Goal: Submit feedback/report problem

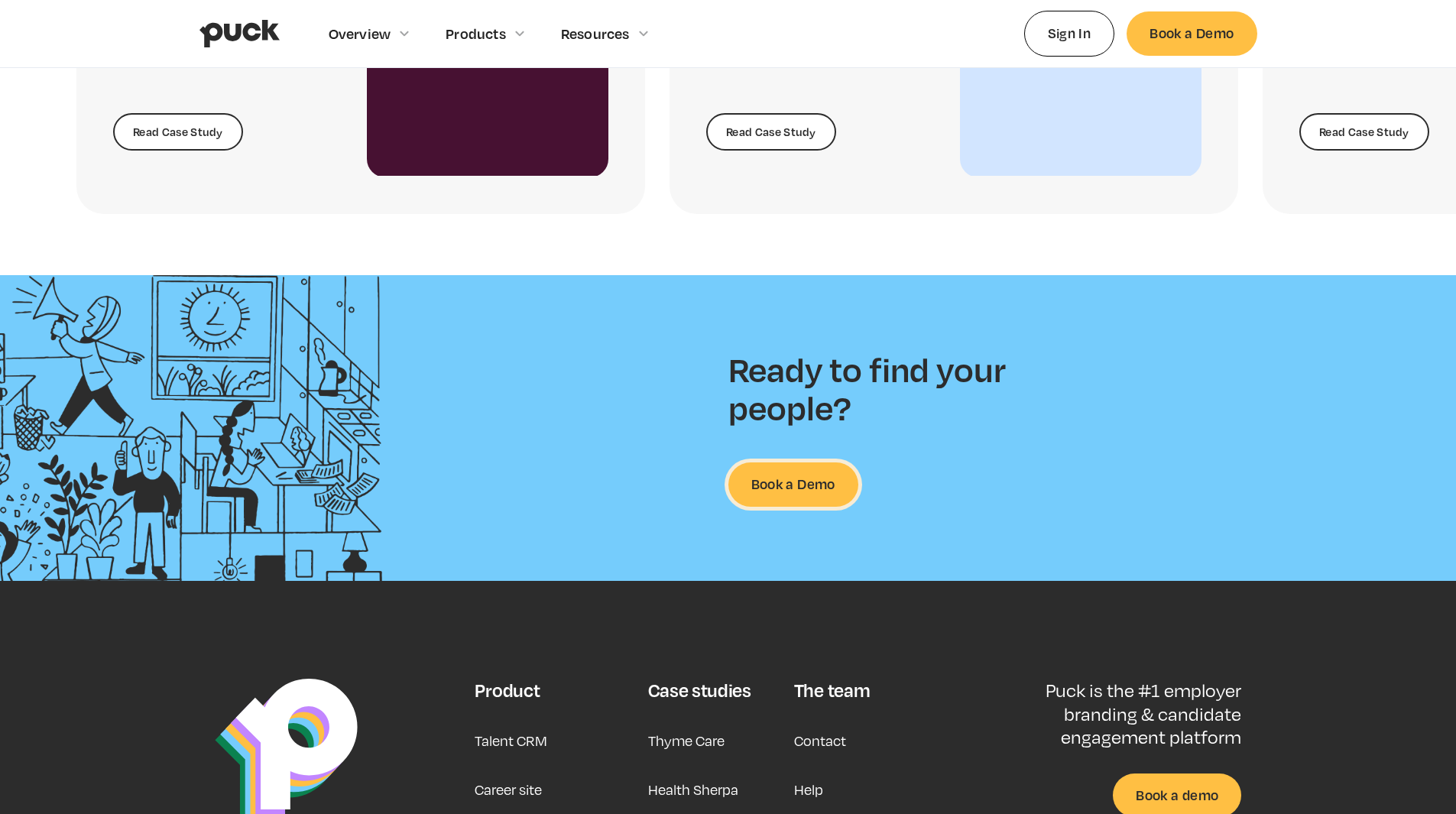
scroll to position [3903, 0]
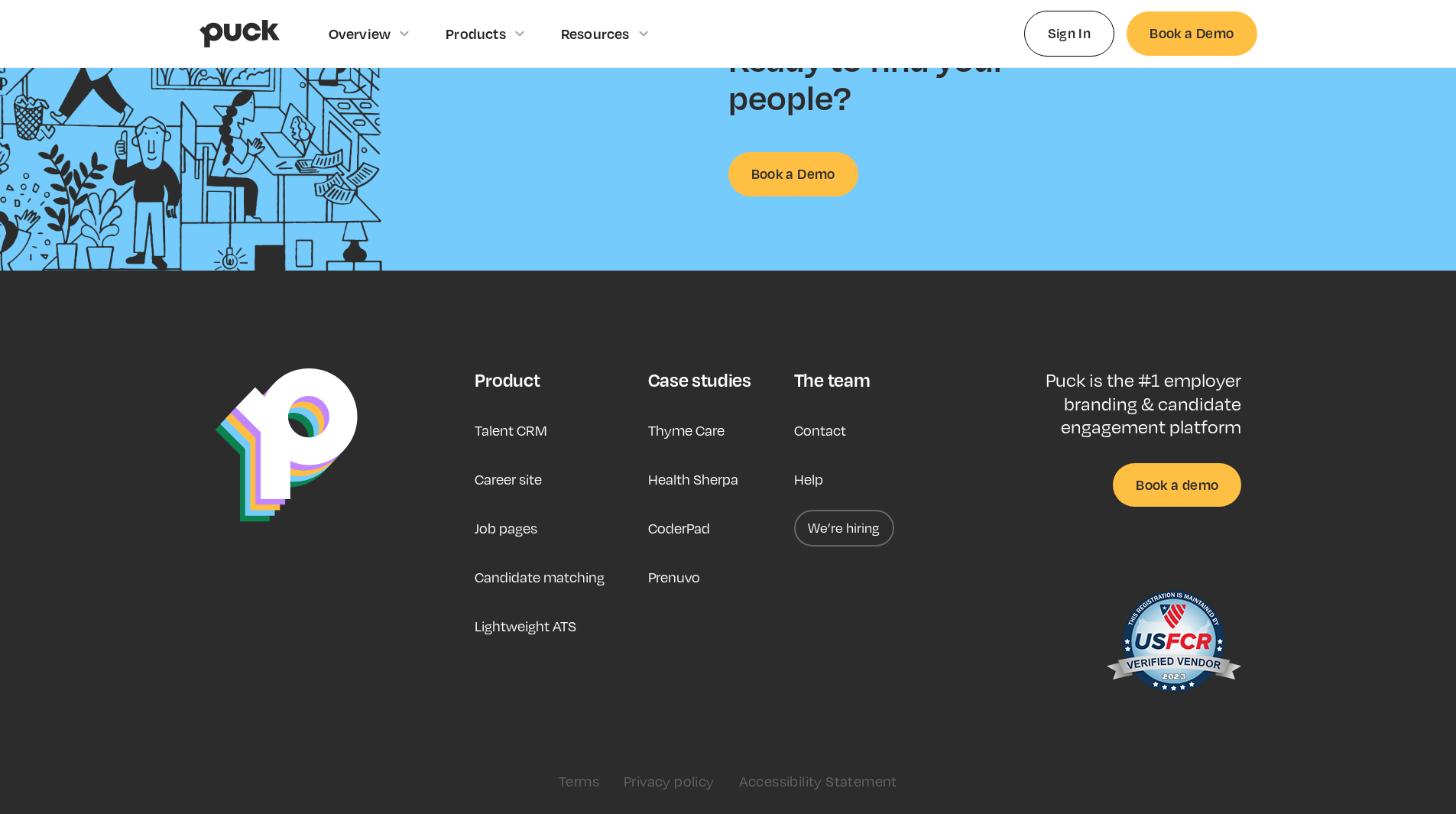
click at [818, 422] on link "Contact" at bounding box center [820, 430] width 52 height 37
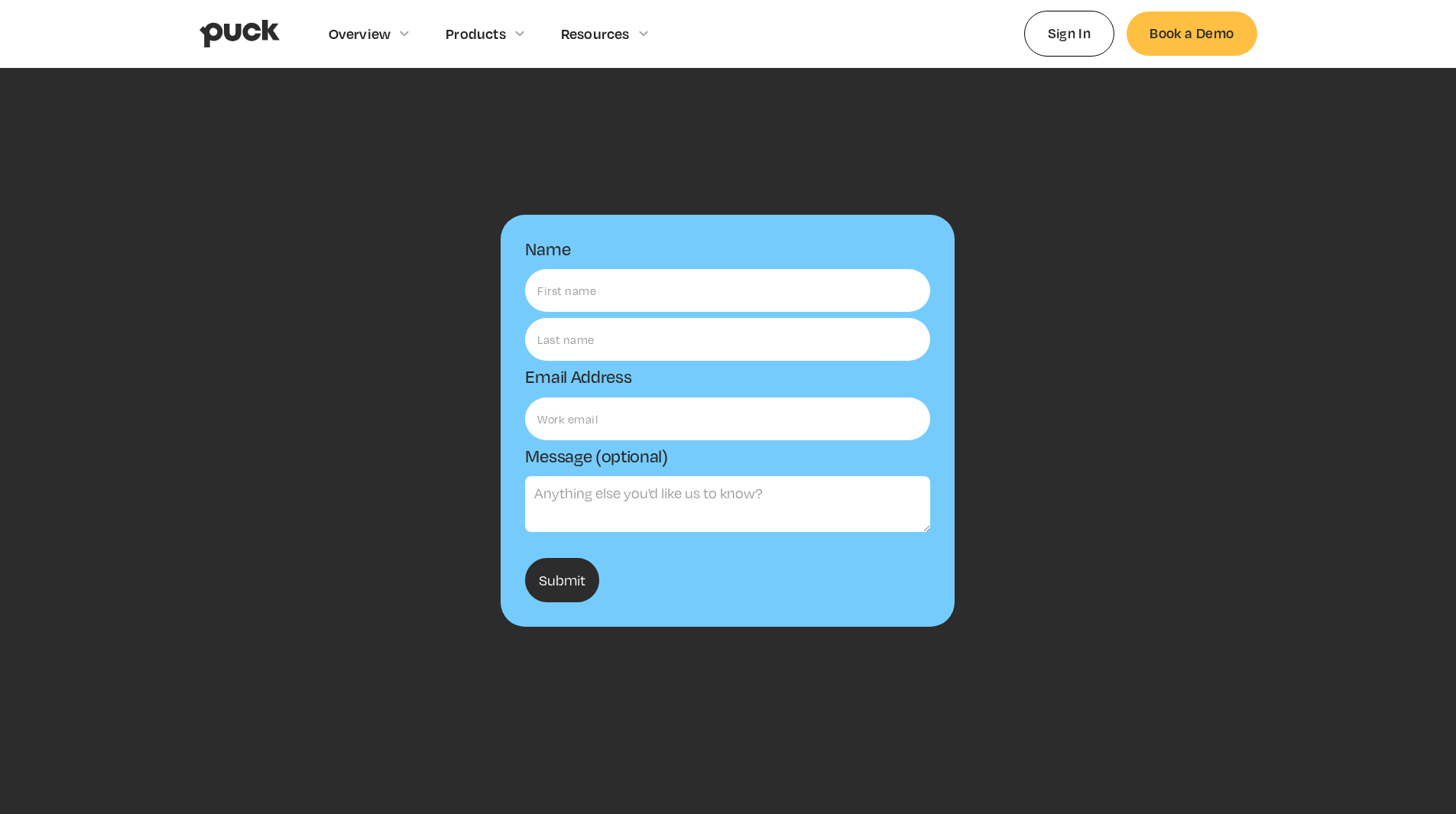
drag, startPoint x: 1210, startPoint y: 413, endPoint x: 1199, endPoint y: 408, distance: 12.1
click at [1207, 413] on div "Name Email Address Message (optional) Submit Thanks! We'll reach out to you sho…" at bounding box center [728, 454] width 1058 height 529
click at [973, 161] on div "Name Email Address Message (optional) Submit Thanks! We'll reach out to you sho…" at bounding box center [728, 454] width 1456 height 773
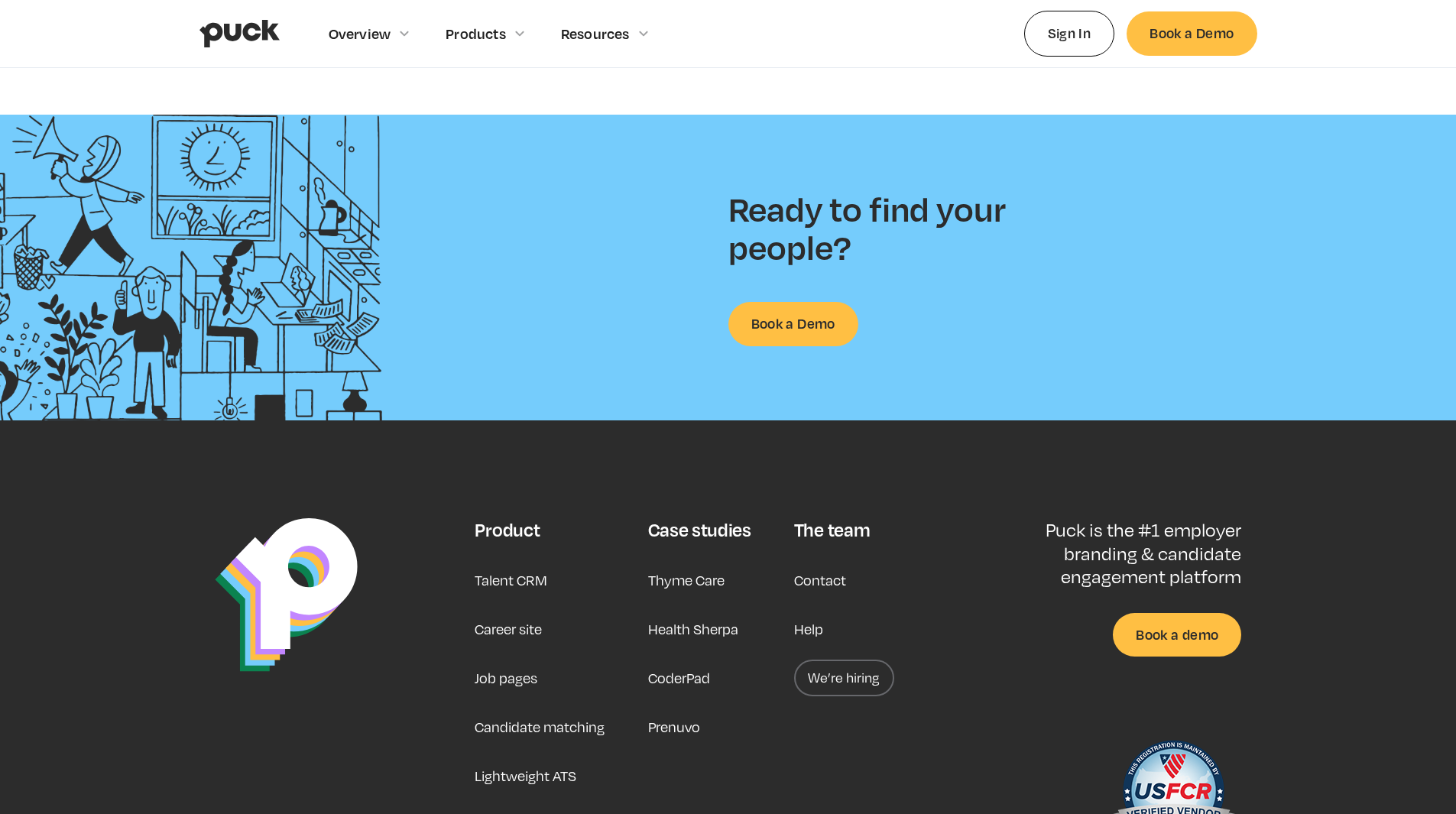
click at [813, 628] on link "Help" at bounding box center [809, 630] width 29 height 37
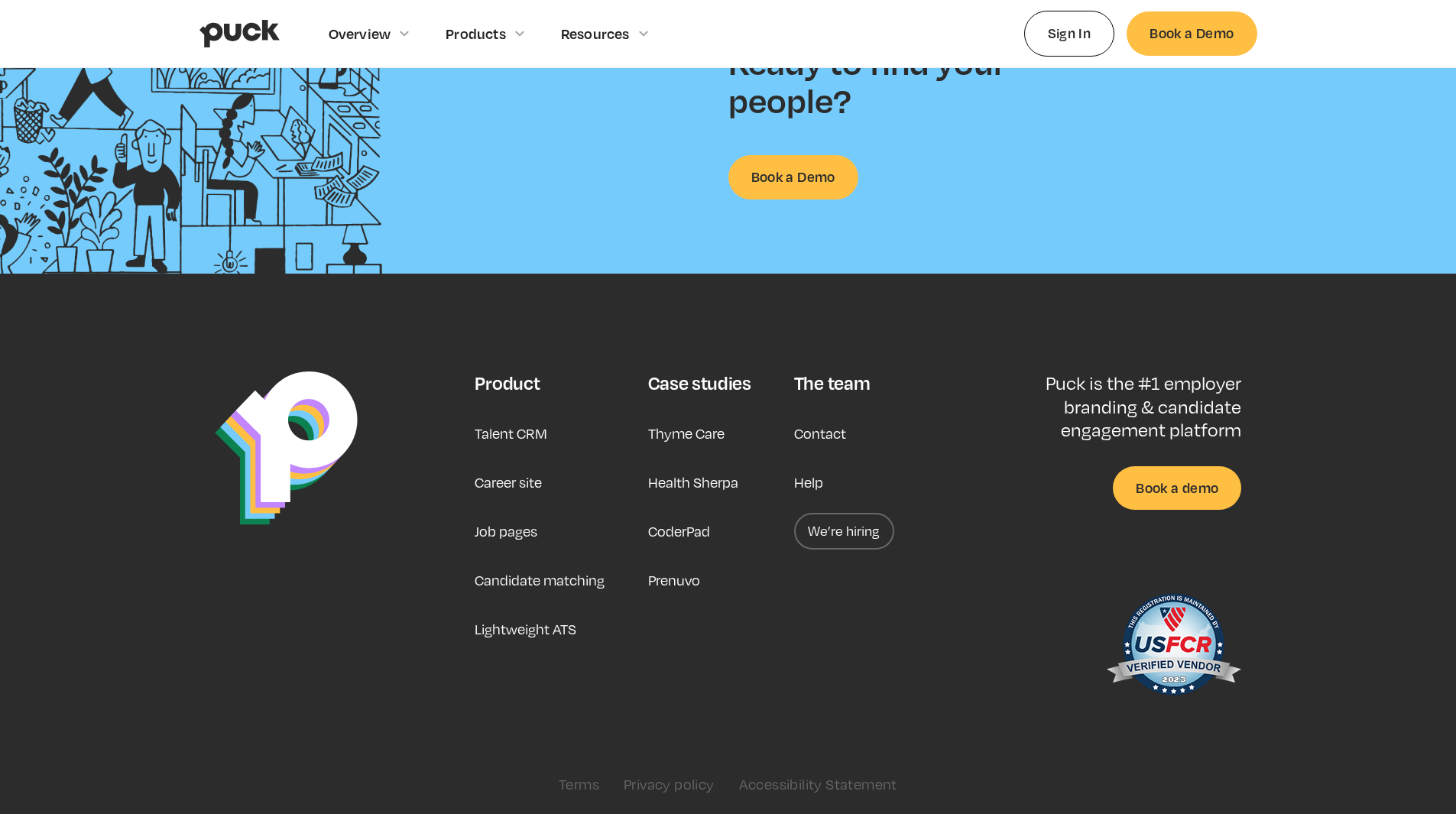
scroll to position [3903, 0]
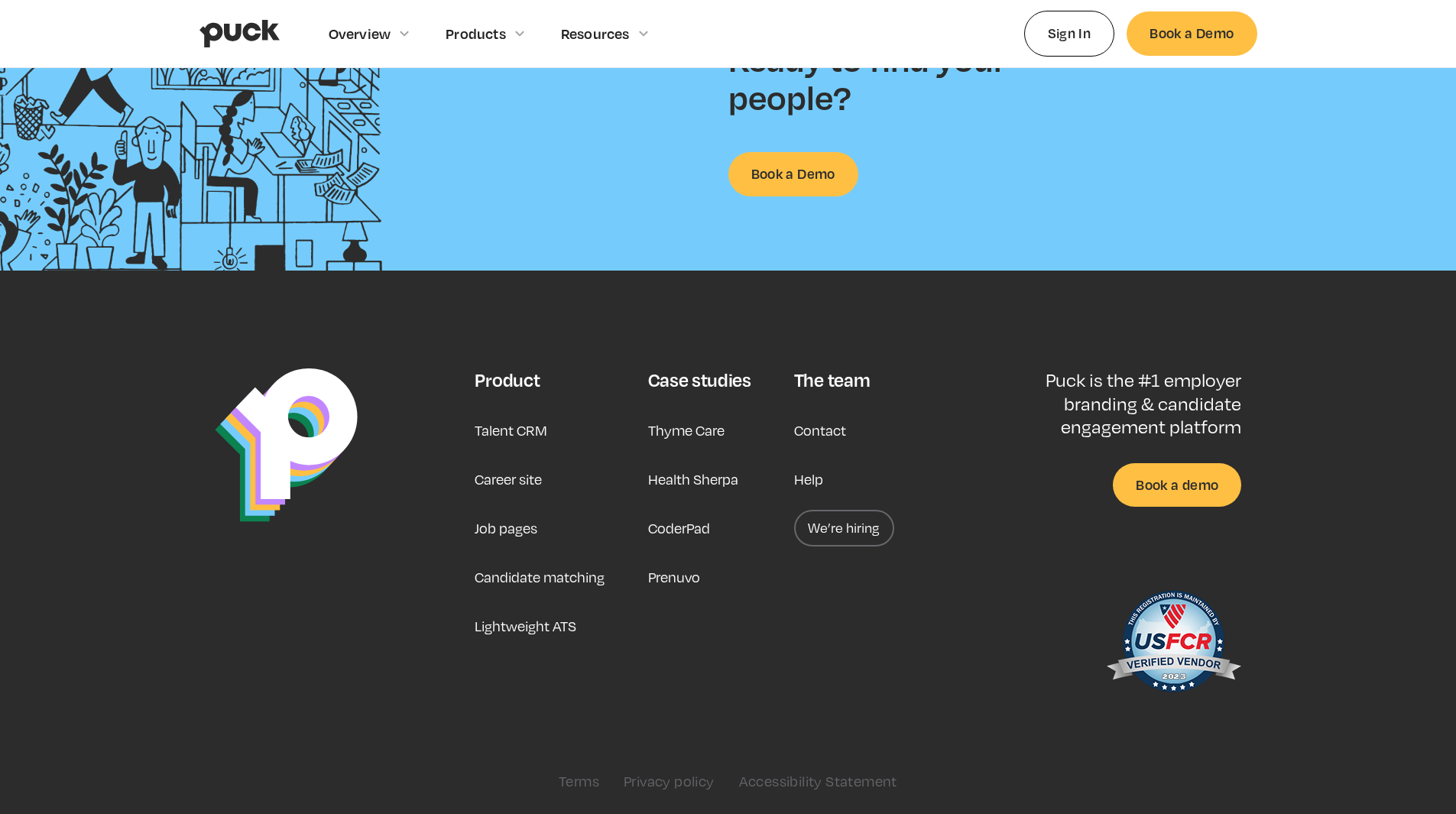
click at [815, 429] on link "Contact" at bounding box center [820, 430] width 52 height 37
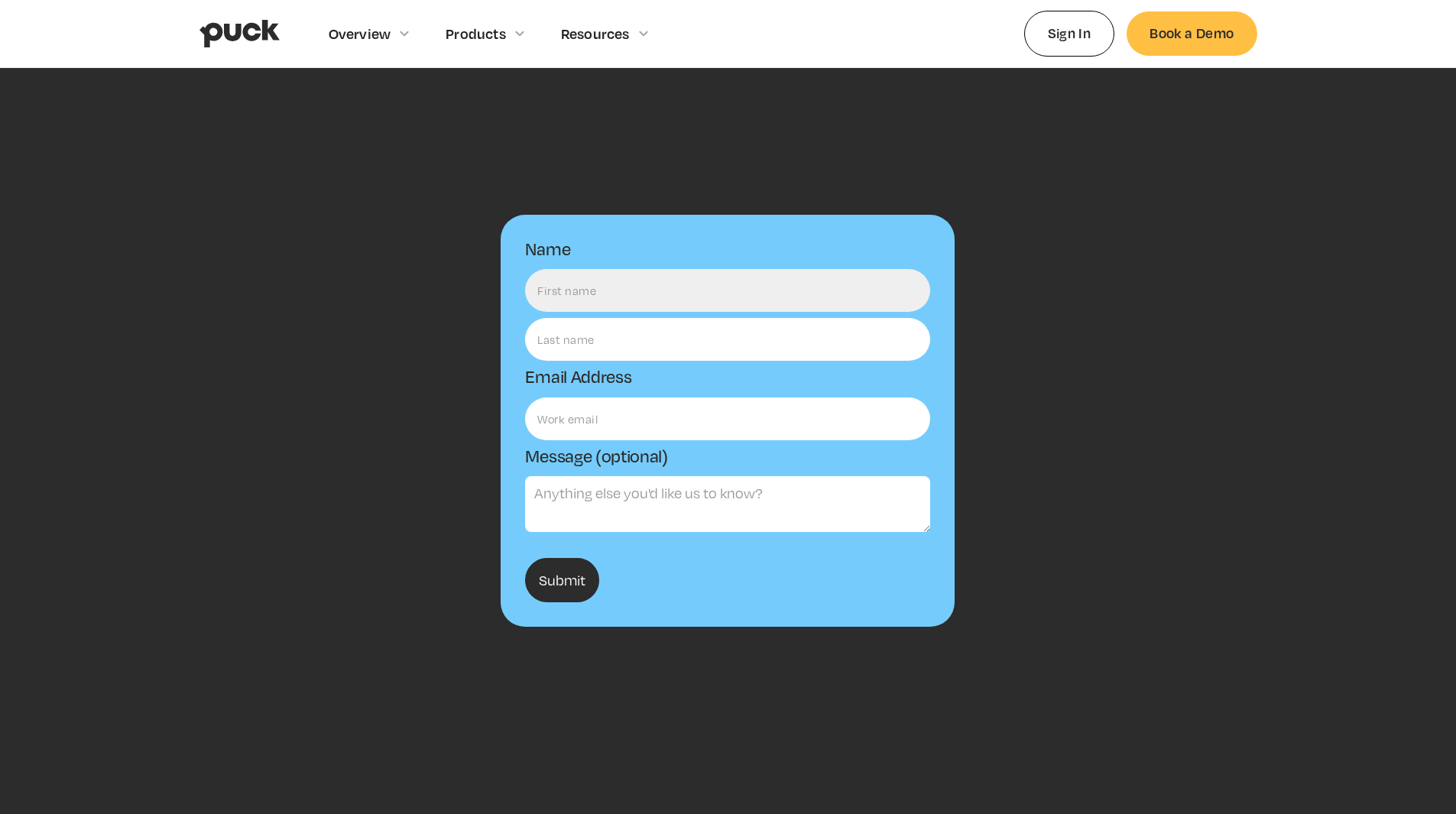
click at [593, 295] on input "Name" at bounding box center [727, 290] width 405 height 43
type input "[PERSON_NAME]"
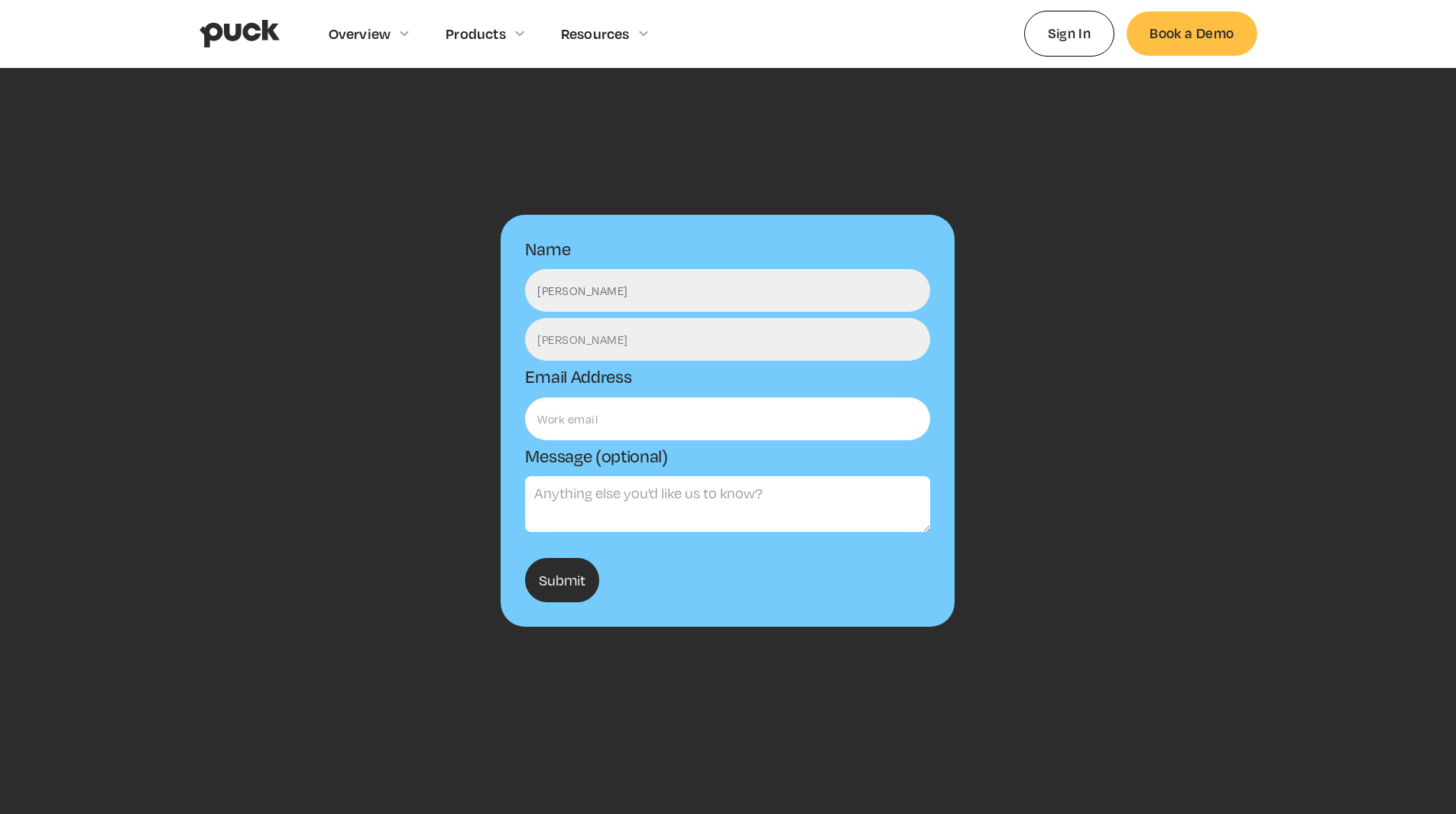
type input "[PERSON_NAME]"
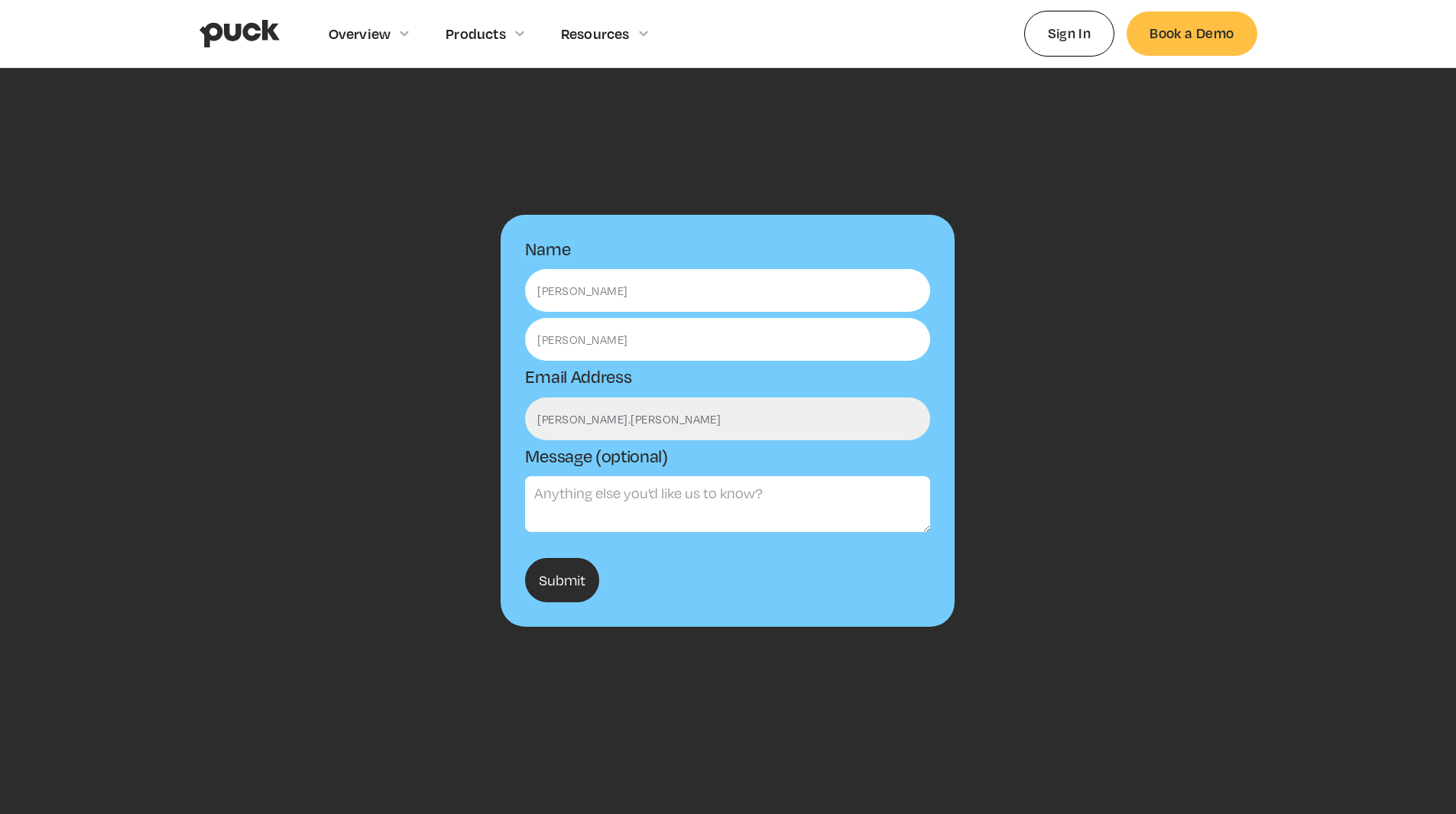
type input "[PERSON_NAME][EMAIL_ADDRESS][PERSON_NAME][DOMAIN_NAME]"
click at [1087, 38] on link "Sign In" at bounding box center [1069, 33] width 91 height 45
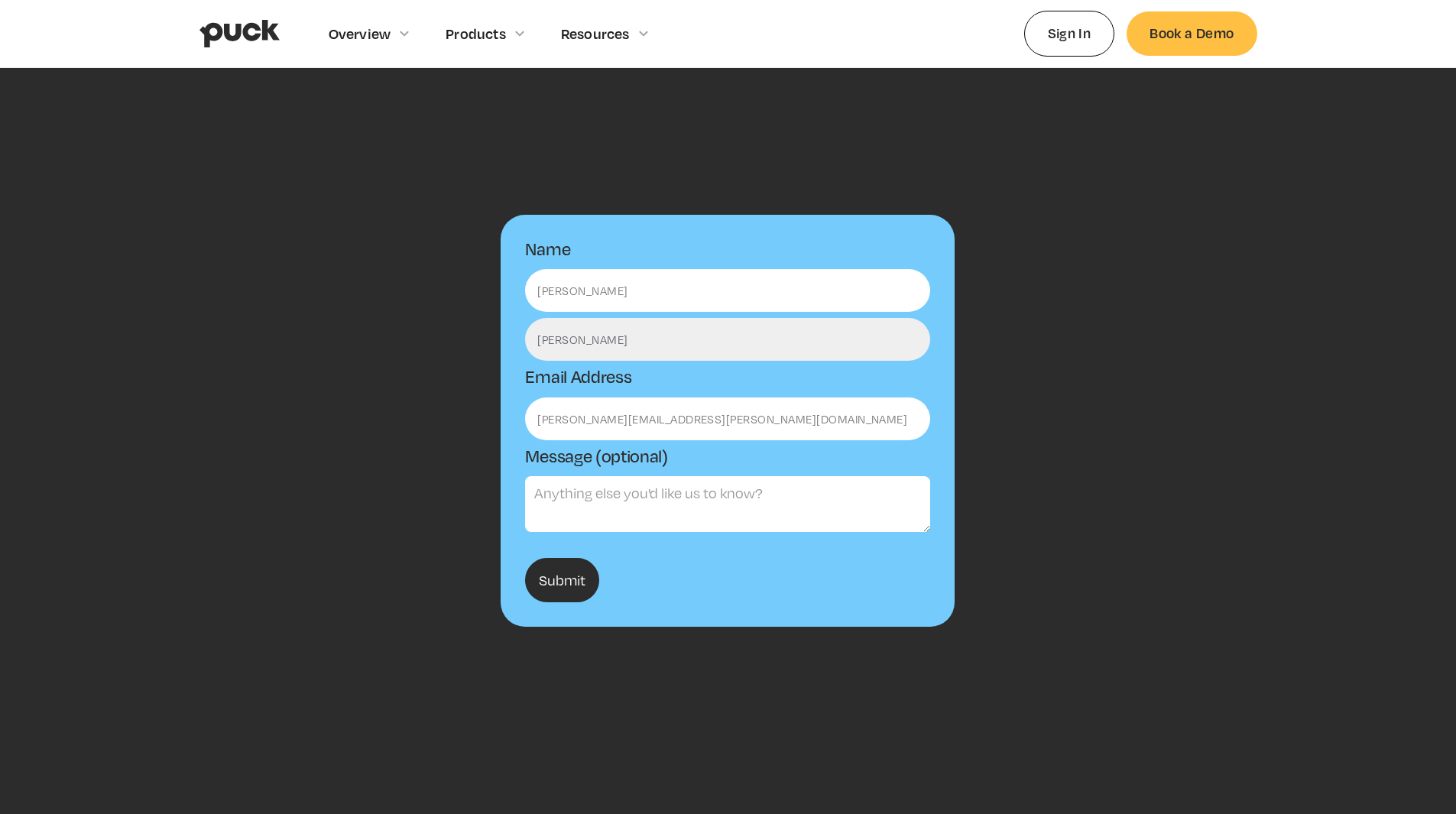
click at [617, 352] on input "Saunders" at bounding box center [727, 340] width 405 height 43
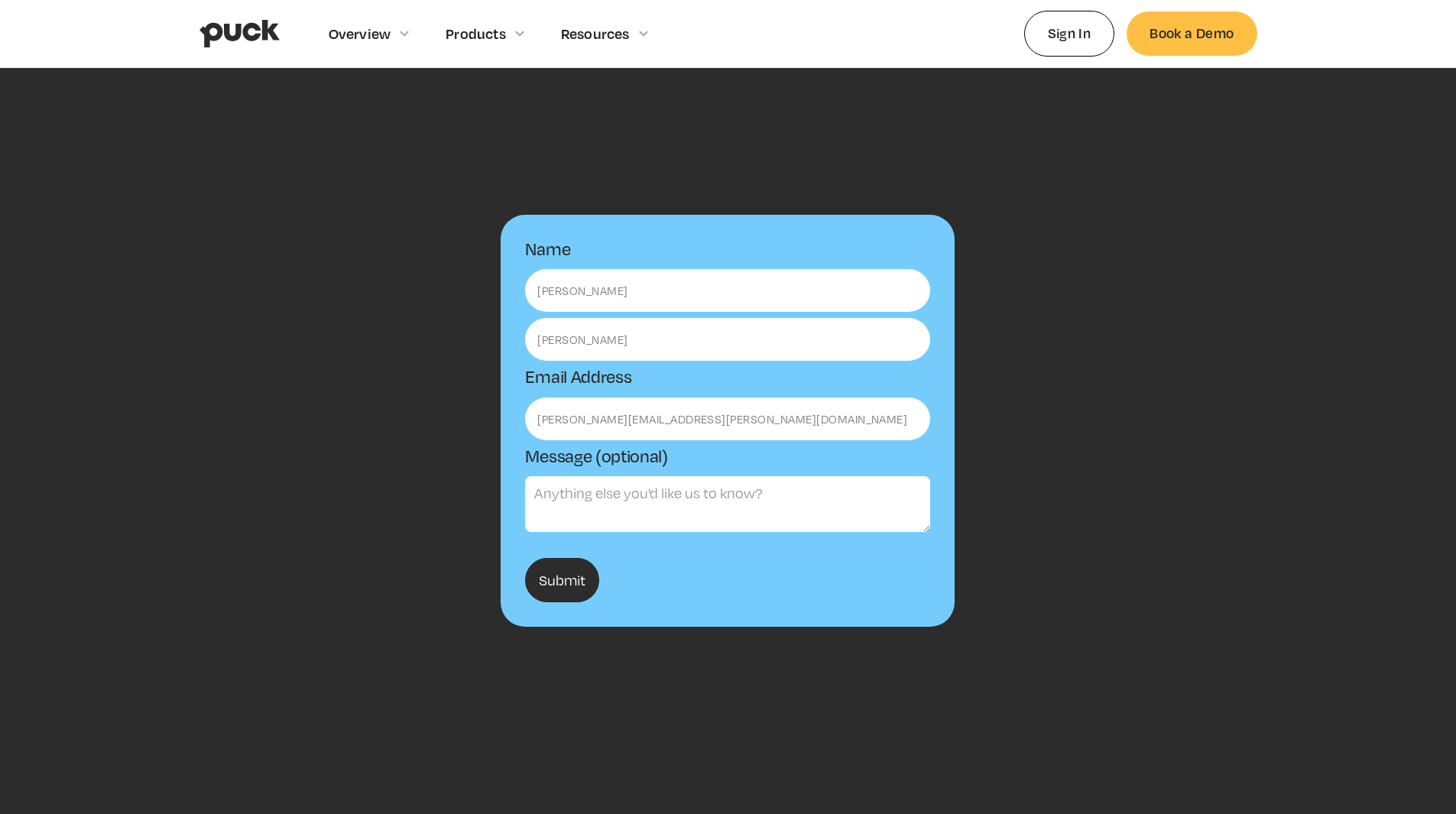
click at [667, 501] on textarea "Message (optional)" at bounding box center [727, 504] width 405 height 56
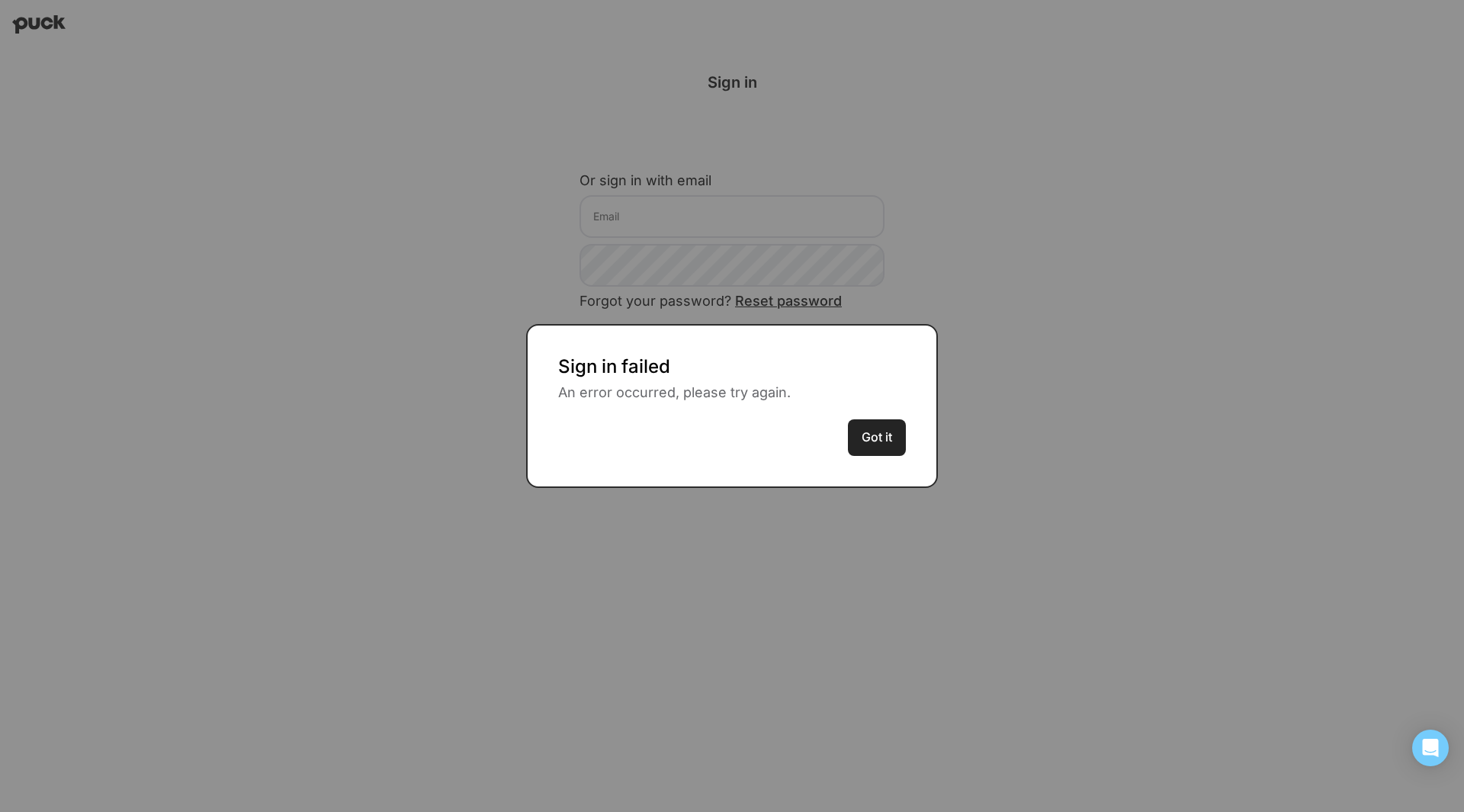
click at [888, 435] on button "Got it" at bounding box center [876, 438] width 58 height 37
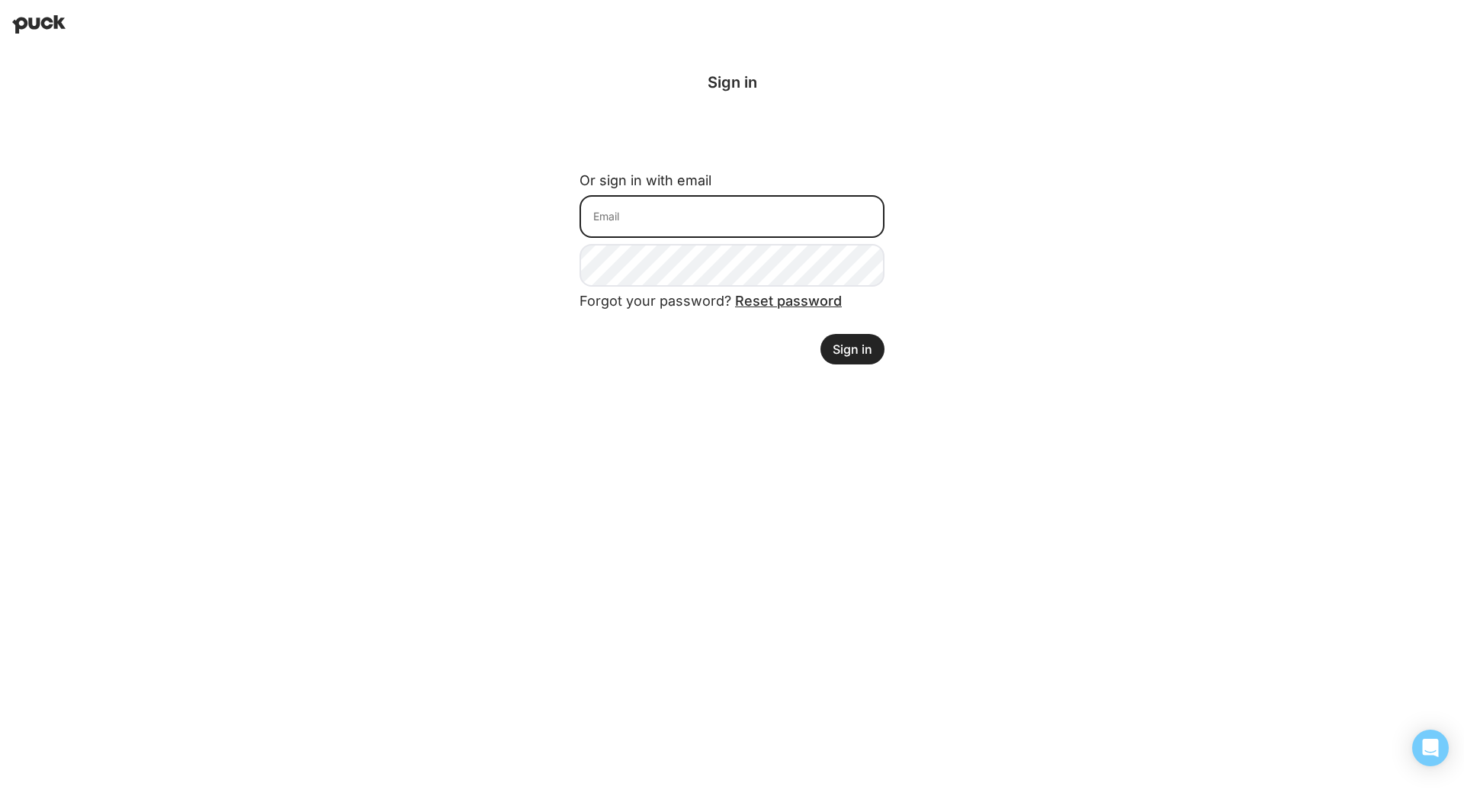
click at [619, 199] on input at bounding box center [732, 216] width 305 height 43
type input "[PERSON_NAME][EMAIL_ADDRESS][PERSON_NAME][DOMAIN_NAME]"
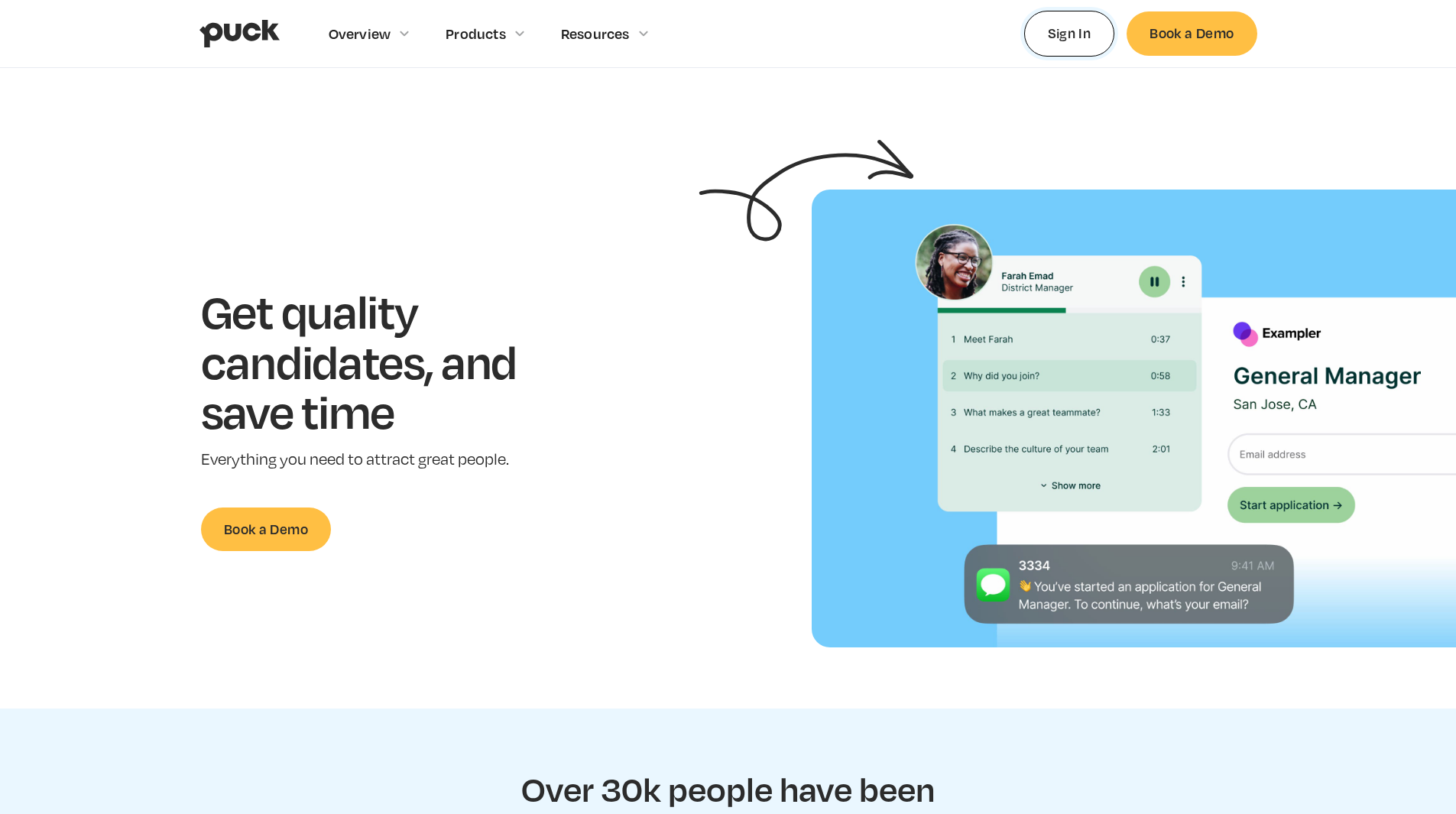
click at [1063, 39] on link "Sign In" at bounding box center [1069, 33] width 91 height 45
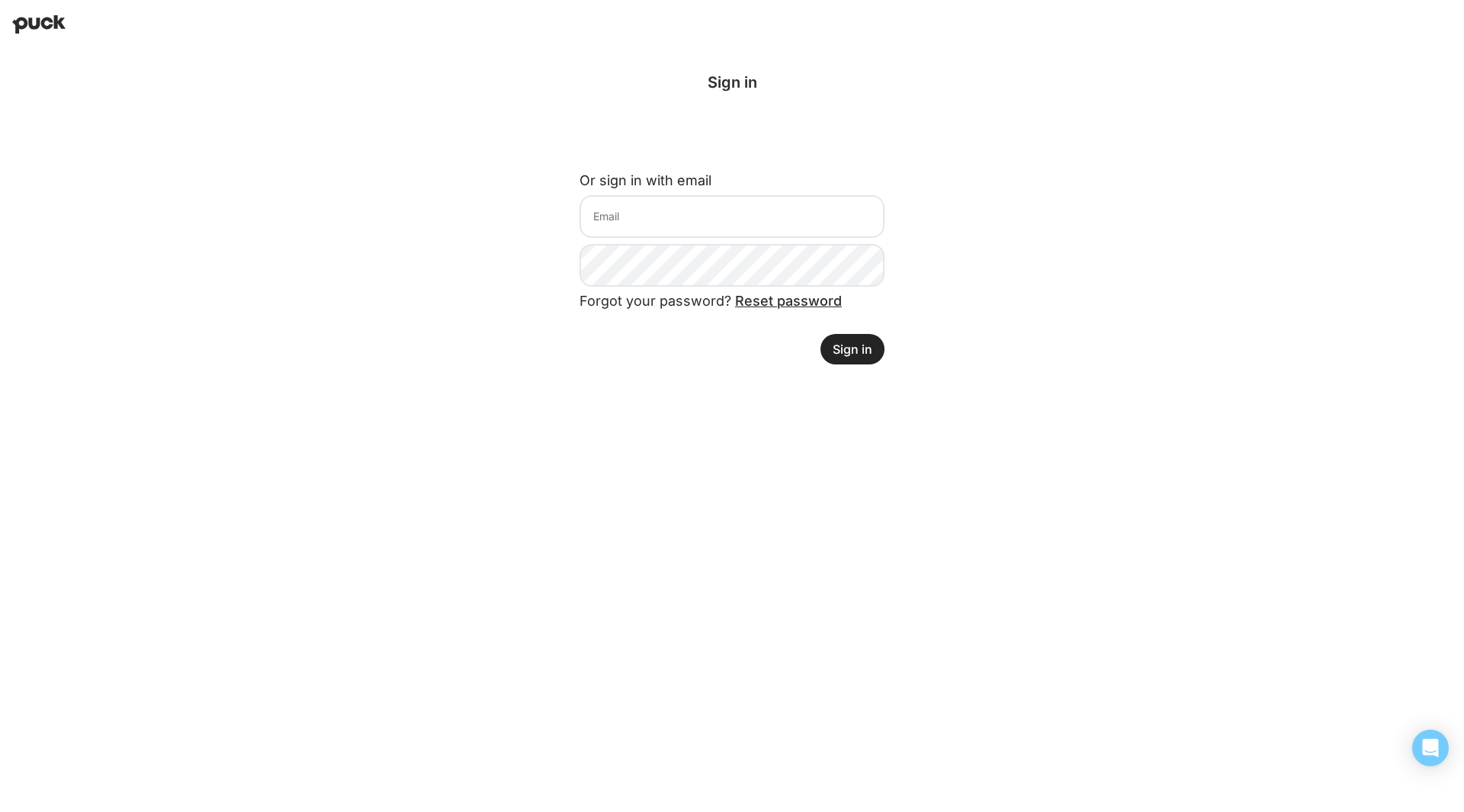
click at [791, 304] on link "Reset password" at bounding box center [788, 300] width 107 height 16
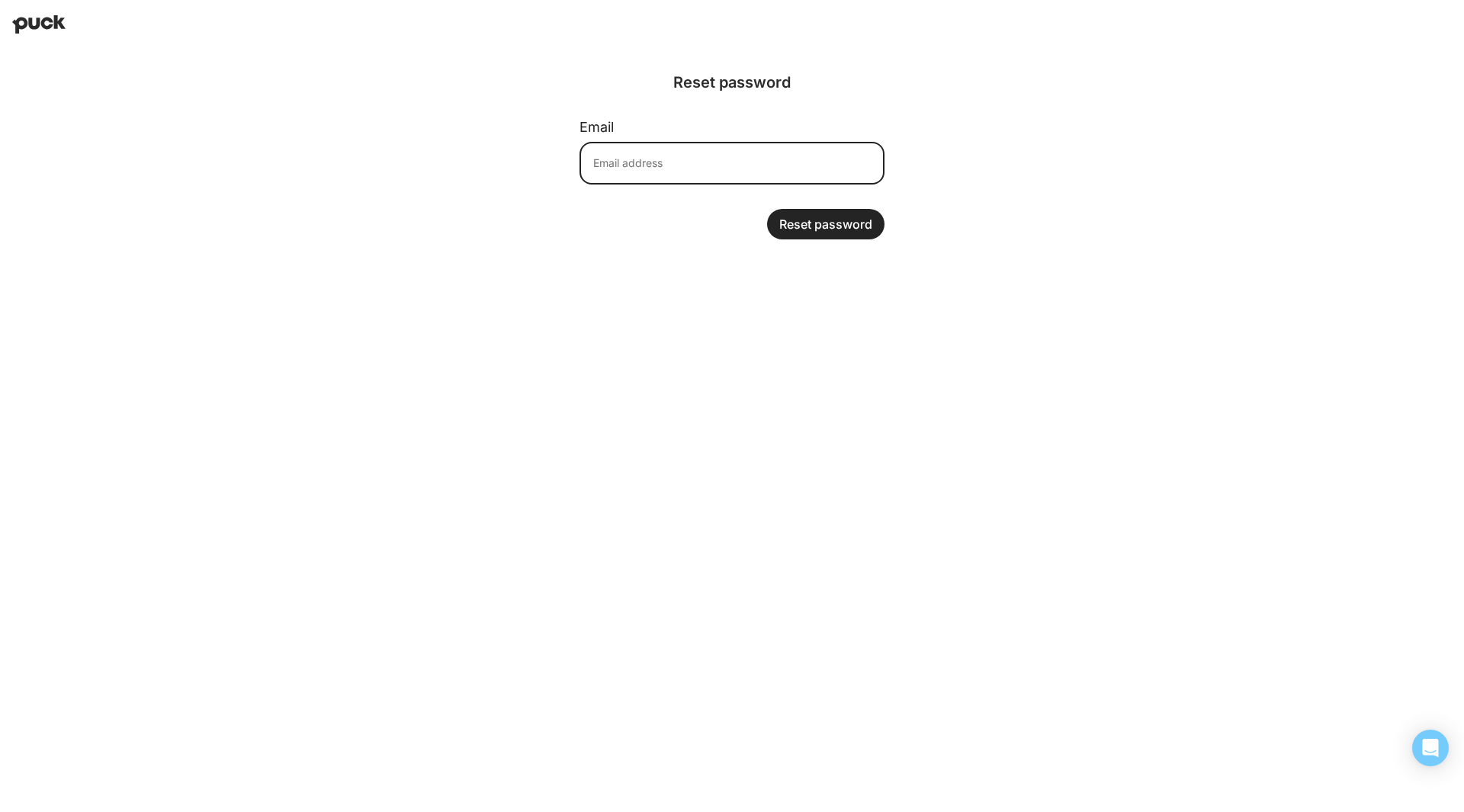
click at [656, 166] on input at bounding box center [732, 163] width 305 height 43
type input "lee.saunders@avalara.com"
click at [801, 226] on button "Reset password" at bounding box center [826, 223] width 117 height 30
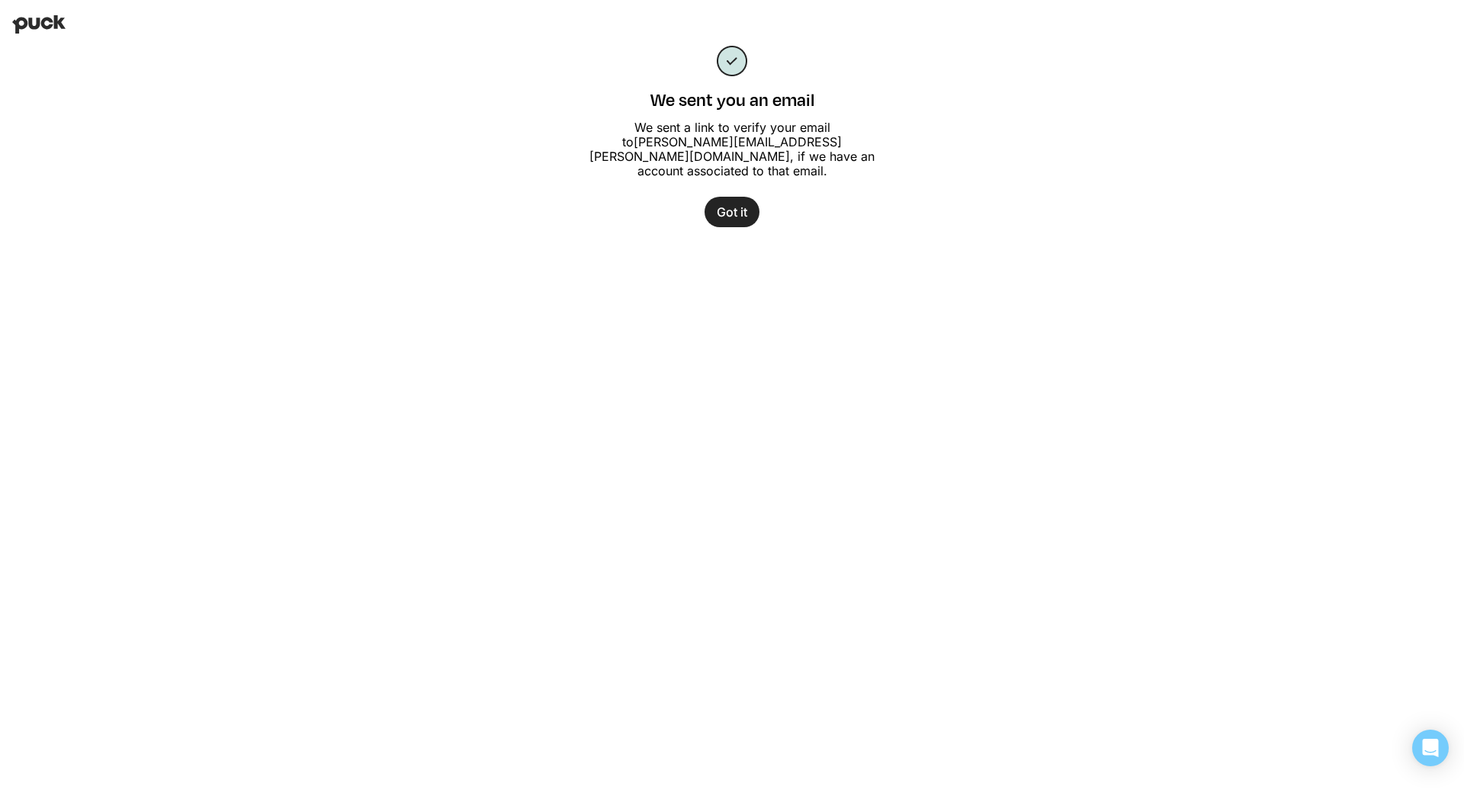
click at [728, 199] on button "Got it" at bounding box center [732, 211] width 55 height 30
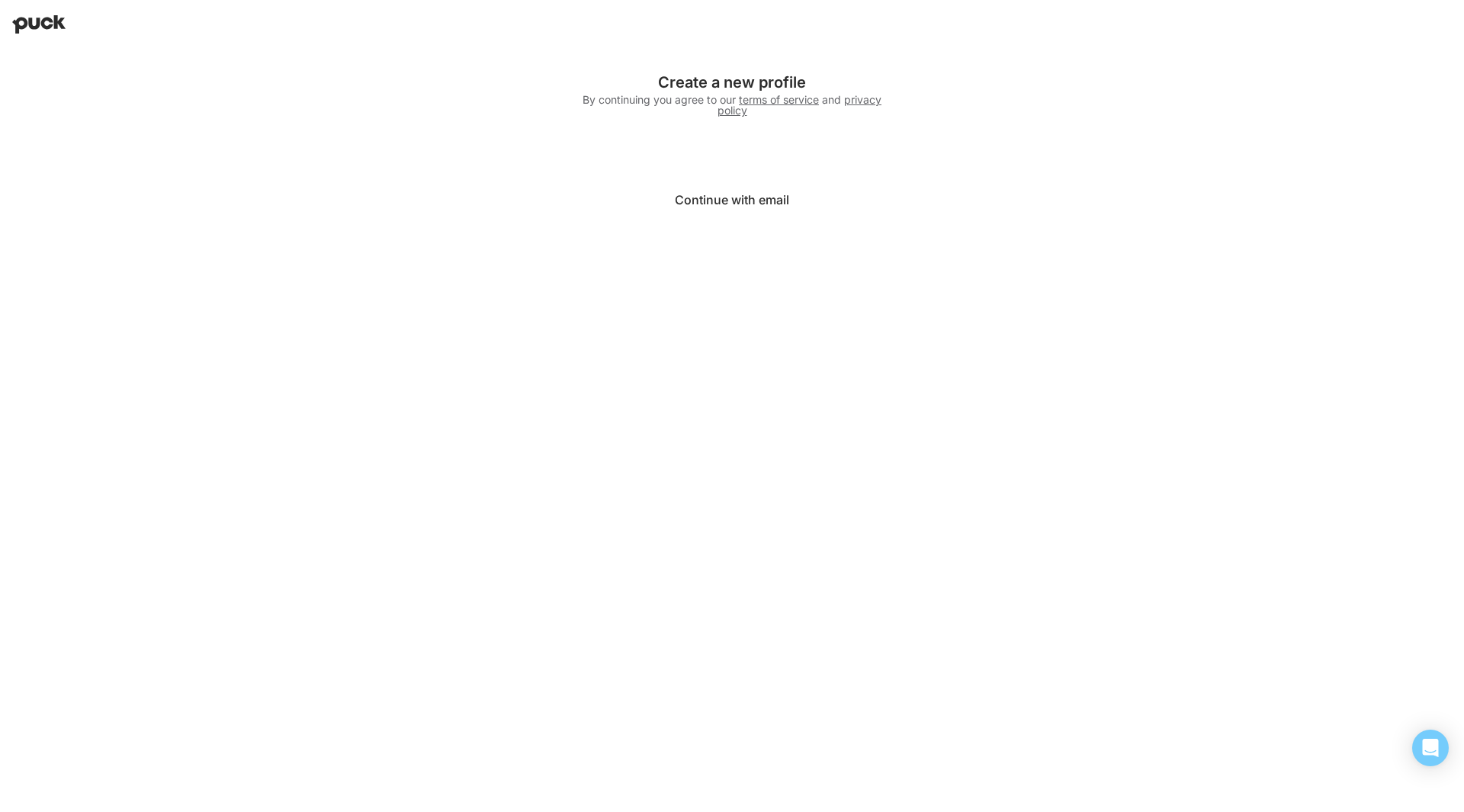
click at [747, 203] on button "Continue with email" at bounding box center [732, 200] width 305 height 37
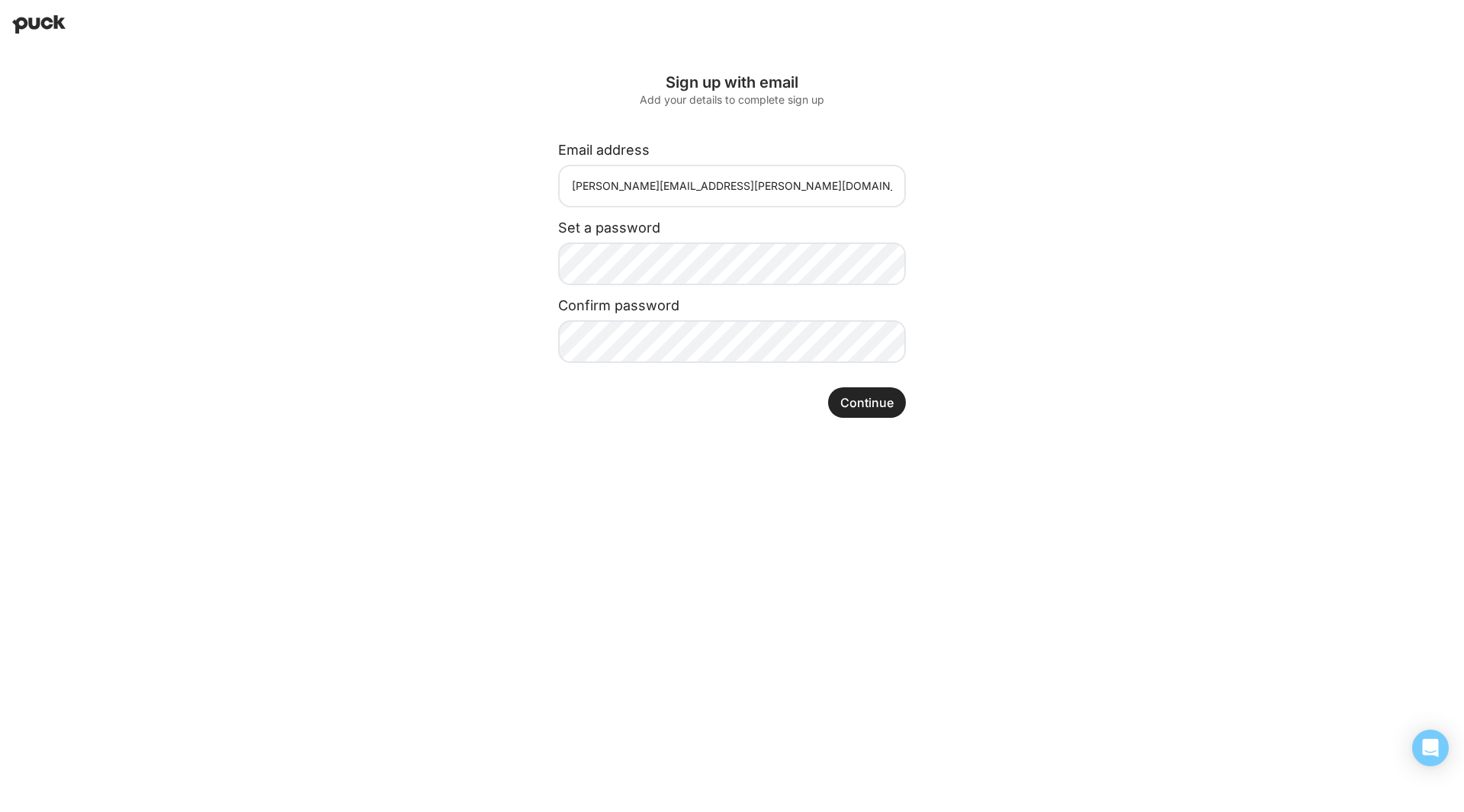
click at [862, 401] on button "Continue" at bounding box center [867, 402] width 78 height 30
click at [876, 400] on button "Continue" at bounding box center [867, 402] width 78 height 30
click at [861, 392] on button "Continue" at bounding box center [867, 402] width 78 height 30
click at [51, 27] on img at bounding box center [38, 25] width 53 height 18
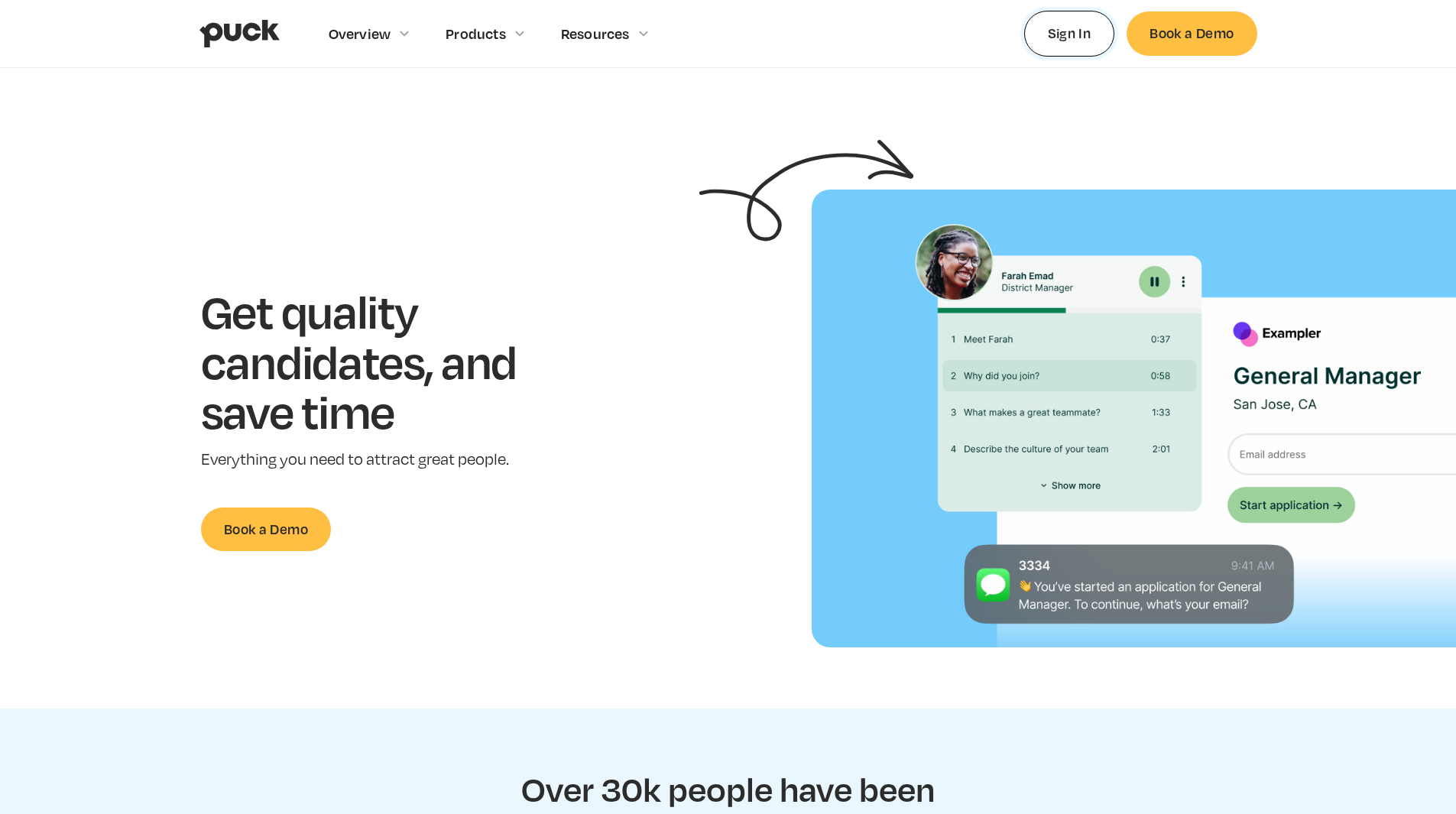
click at [1056, 38] on link "Sign In" at bounding box center [1069, 33] width 91 height 45
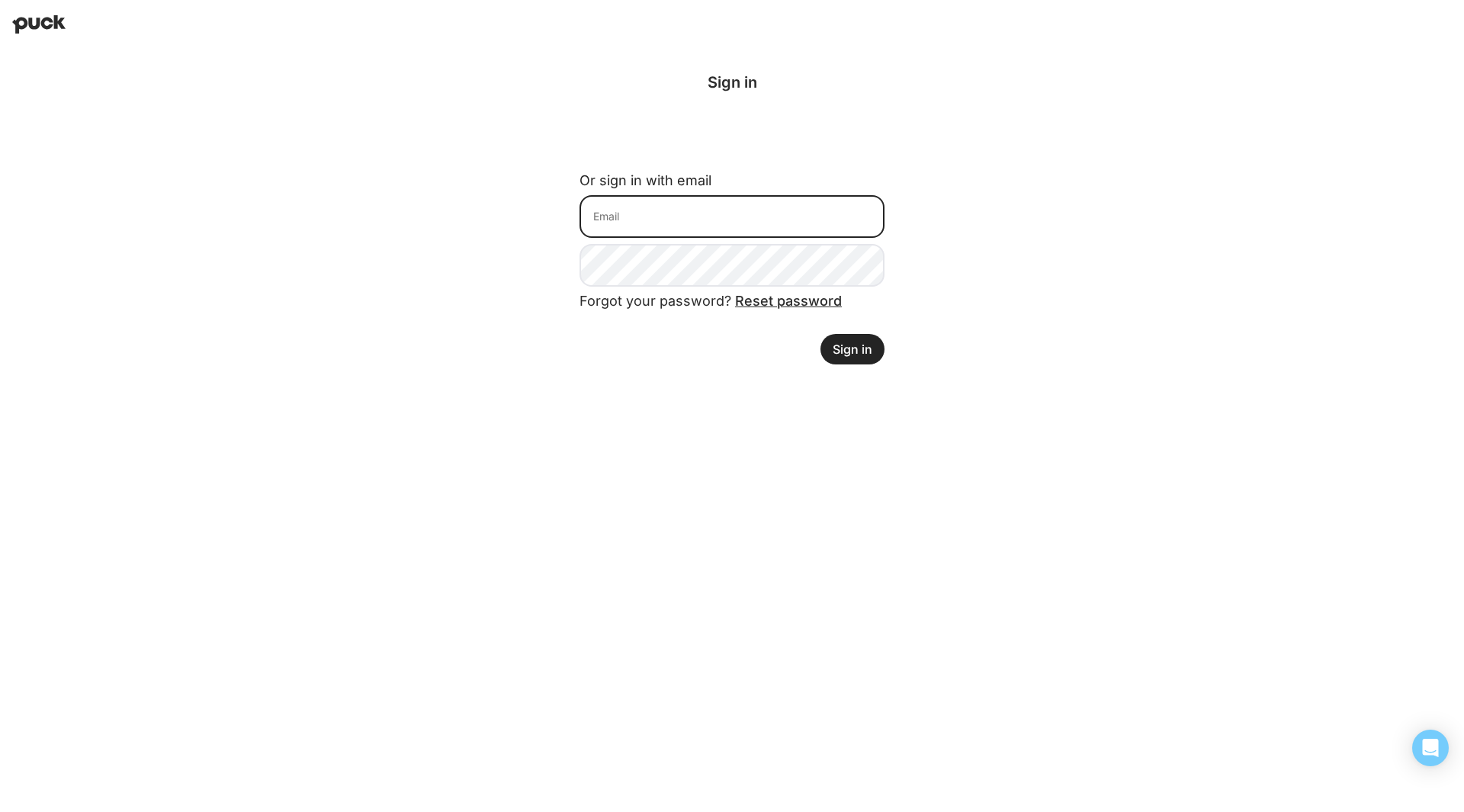
click at [706, 212] on input at bounding box center [732, 216] width 305 height 43
type input "[PERSON_NAME][EMAIL_ADDRESS][PERSON_NAME][DOMAIN_NAME]"
click at [978, 273] on div "Logging in with Google Sign in Or sign in with email lee.saunders@avalara.com F…" at bounding box center [732, 219] width 1464 height 341
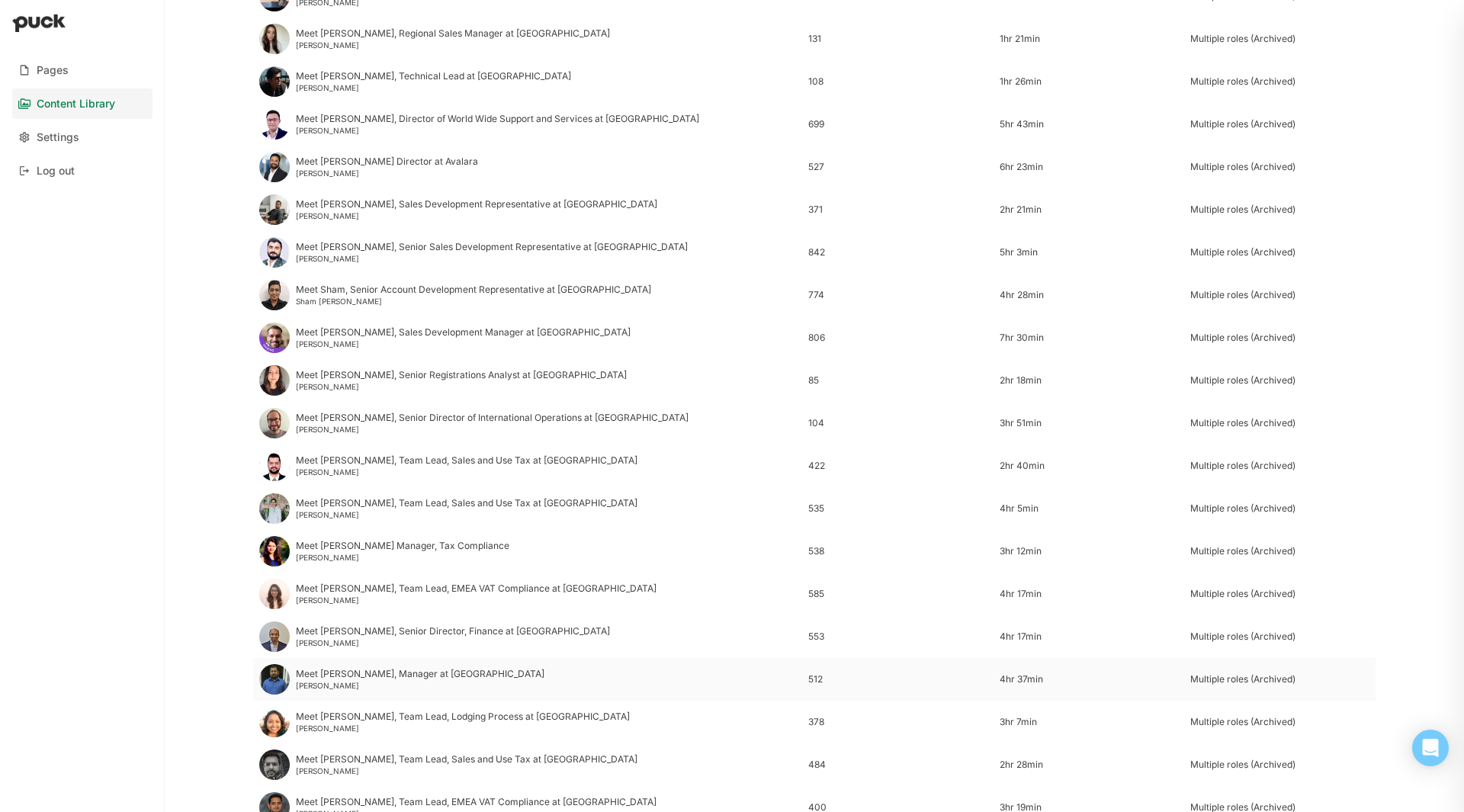
scroll to position [991, 0]
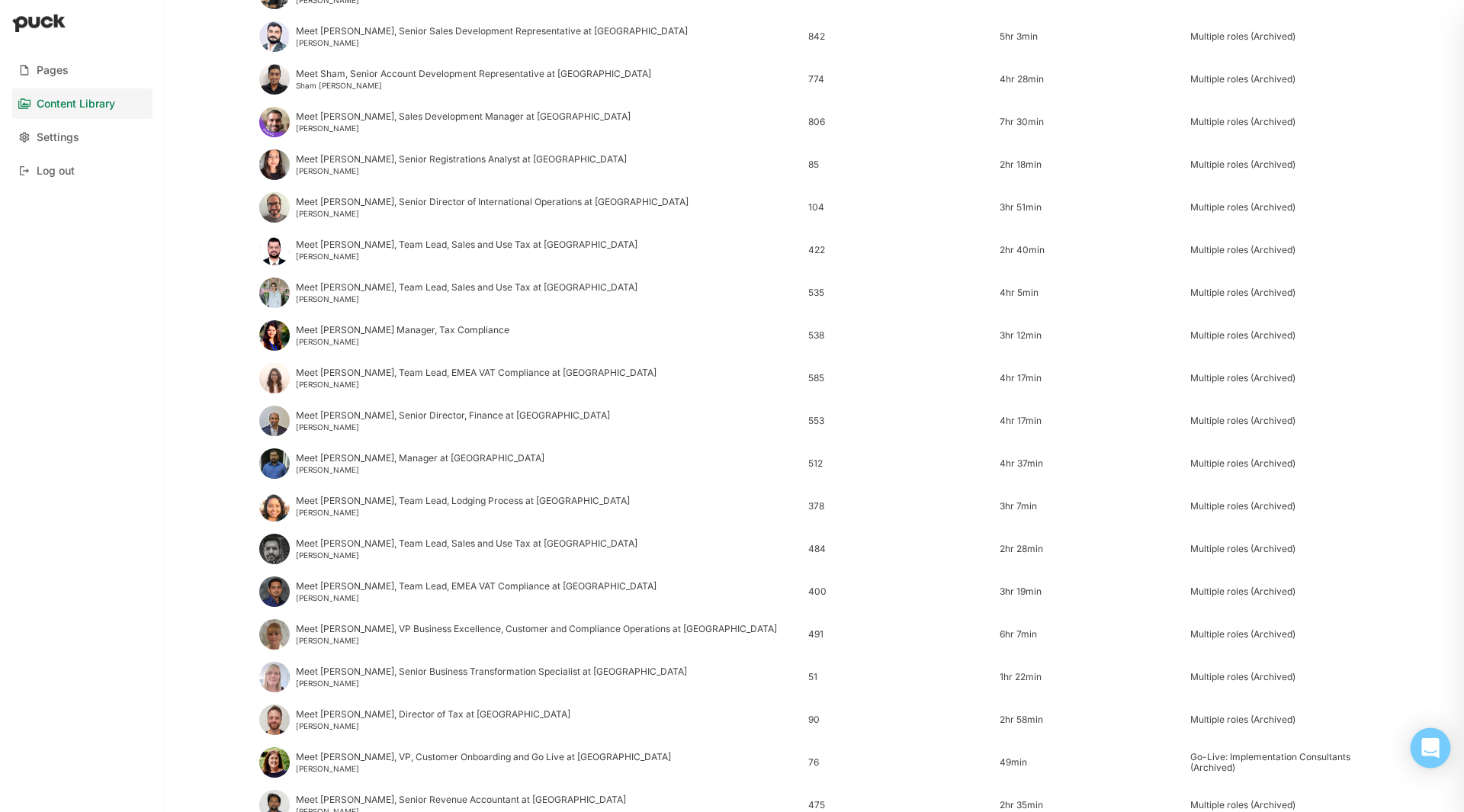
click at [1442, 752] on div "Open Intercom Messenger" at bounding box center [1431, 749] width 40 height 40
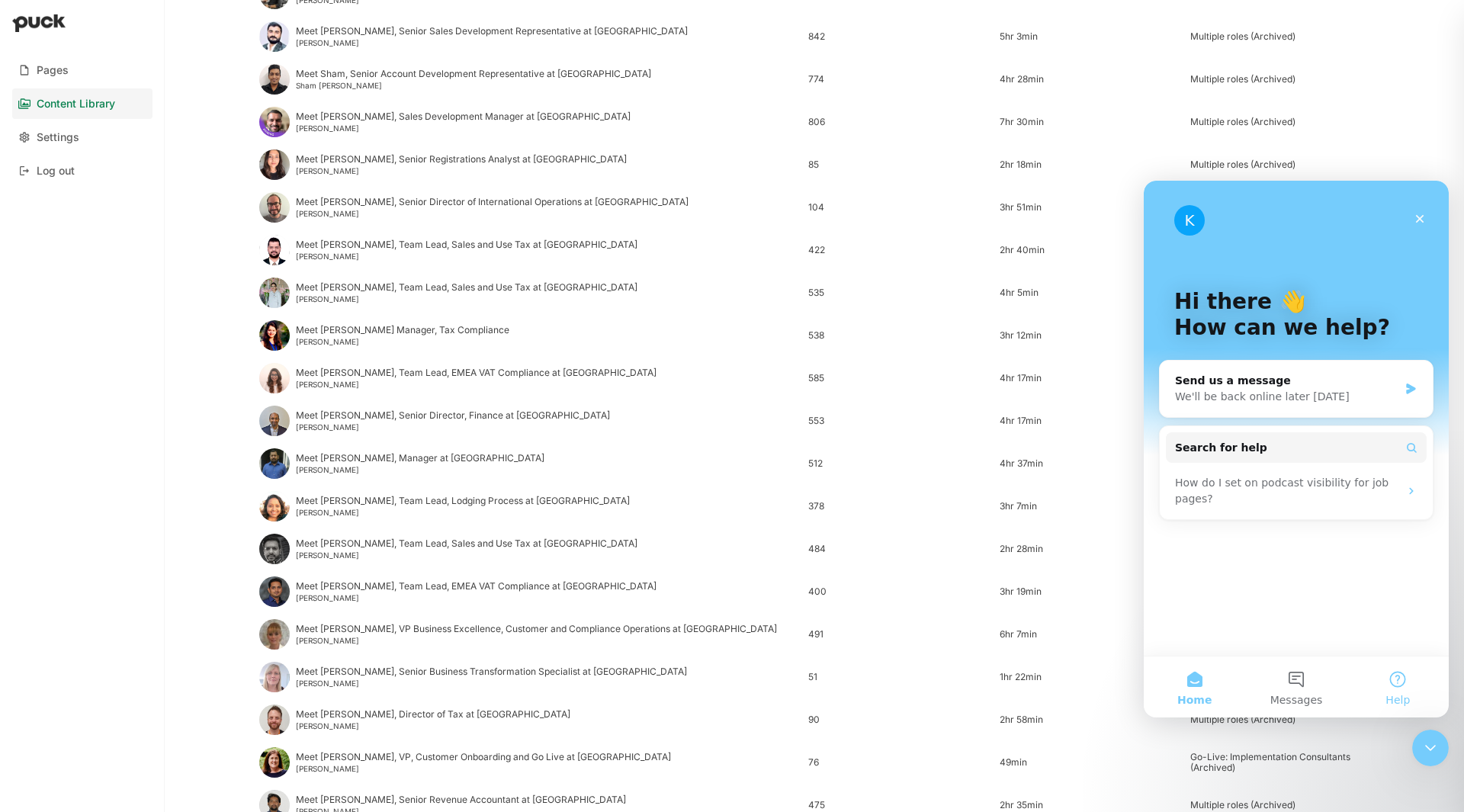
scroll to position [0, 0]
click at [1398, 695] on span "Help" at bounding box center [1398, 700] width 25 height 11
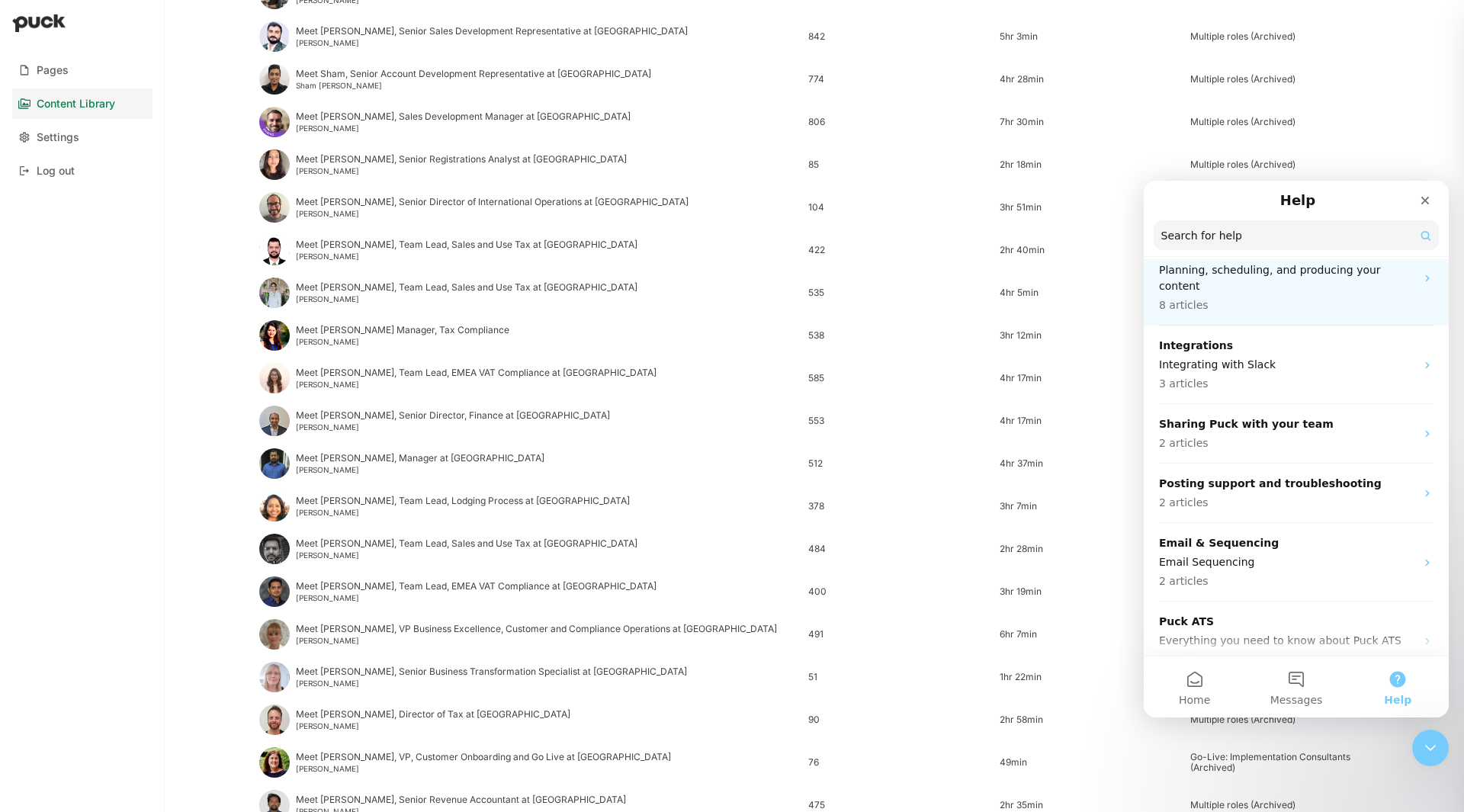
scroll to position [237, 0]
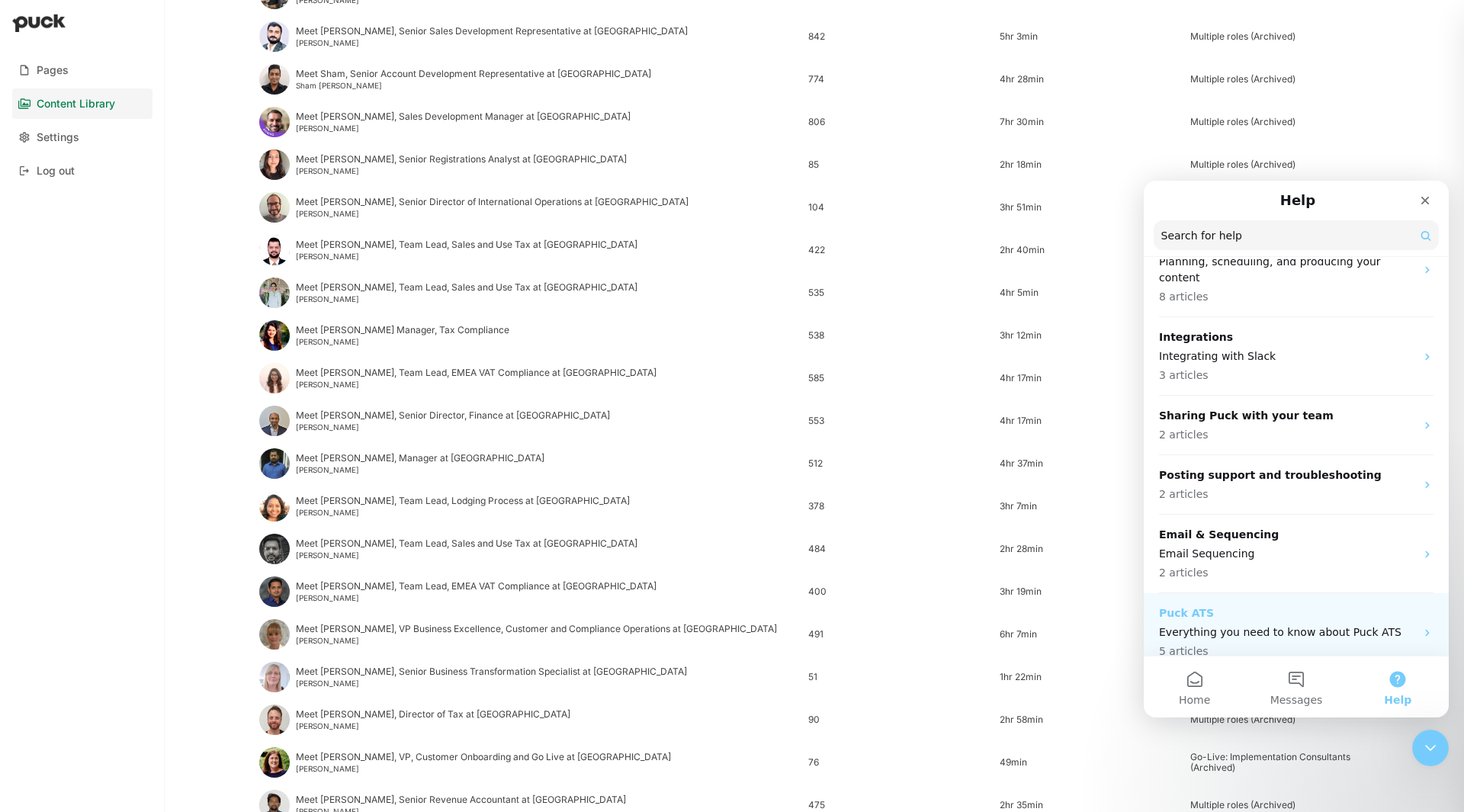
click at [1299, 624] on p "Everything you need to know about Puck ATS" at bounding box center [1287, 632] width 256 height 16
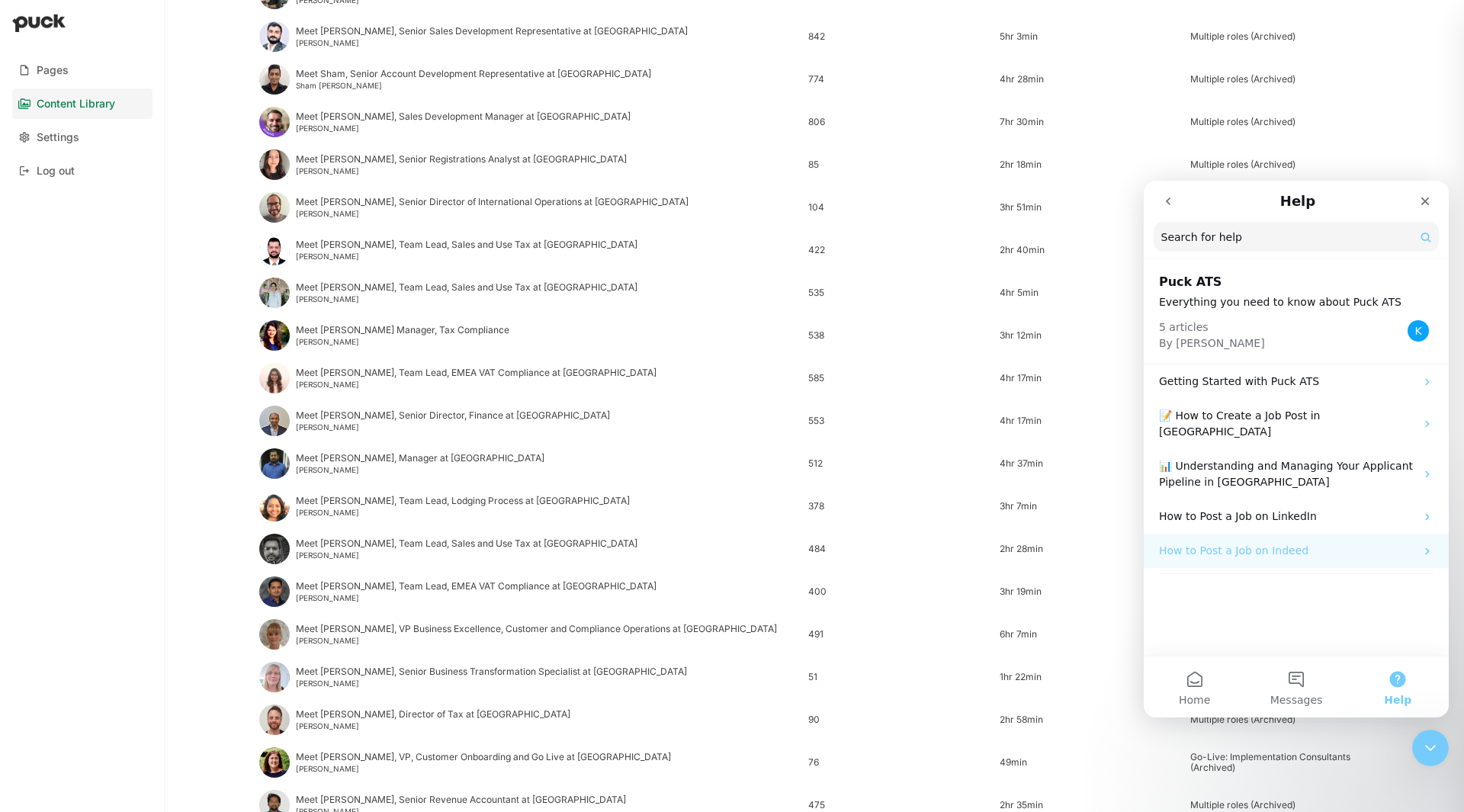
scroll to position [1220, 0]
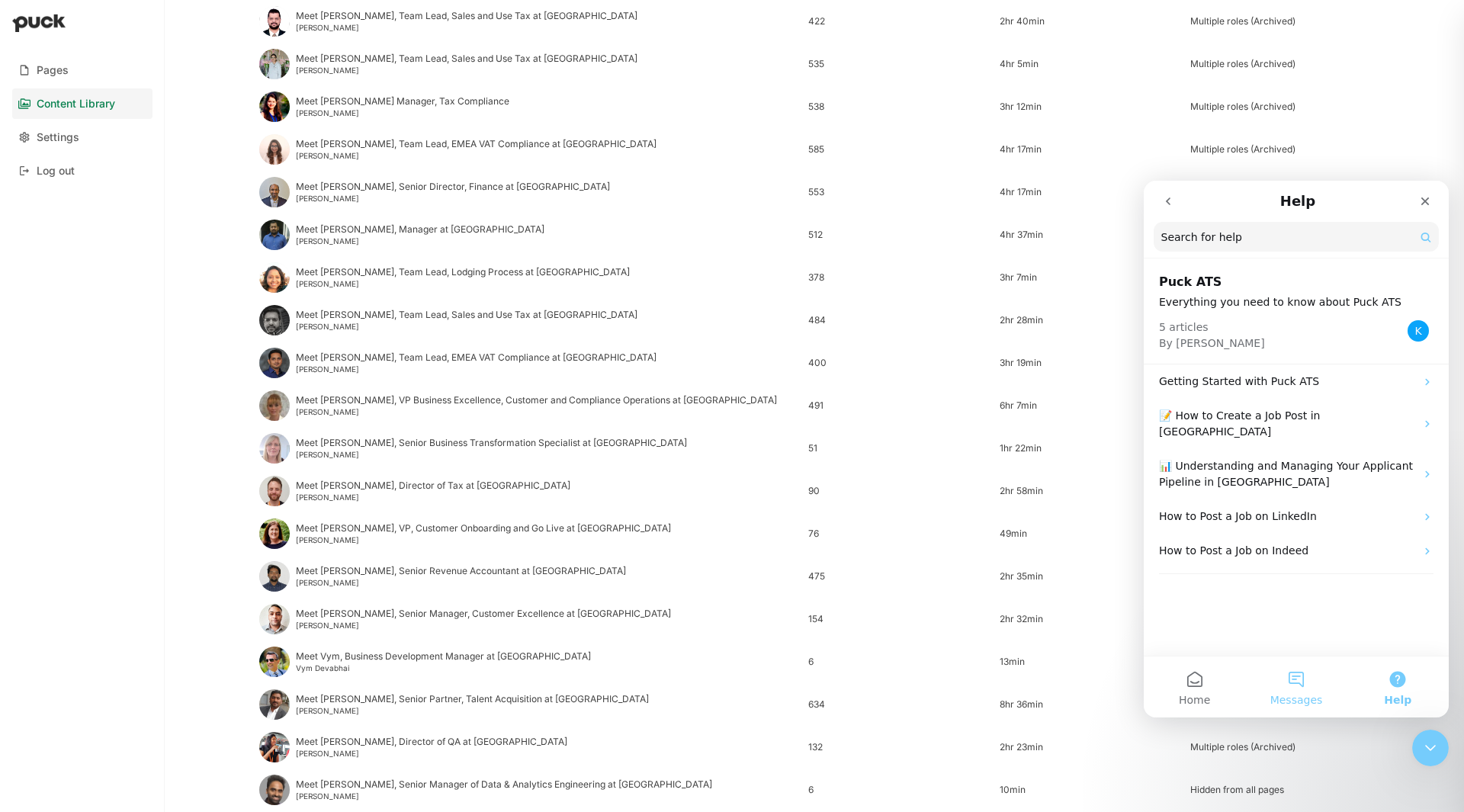
click at [1307, 692] on button "Messages" at bounding box center [1296, 687] width 102 height 61
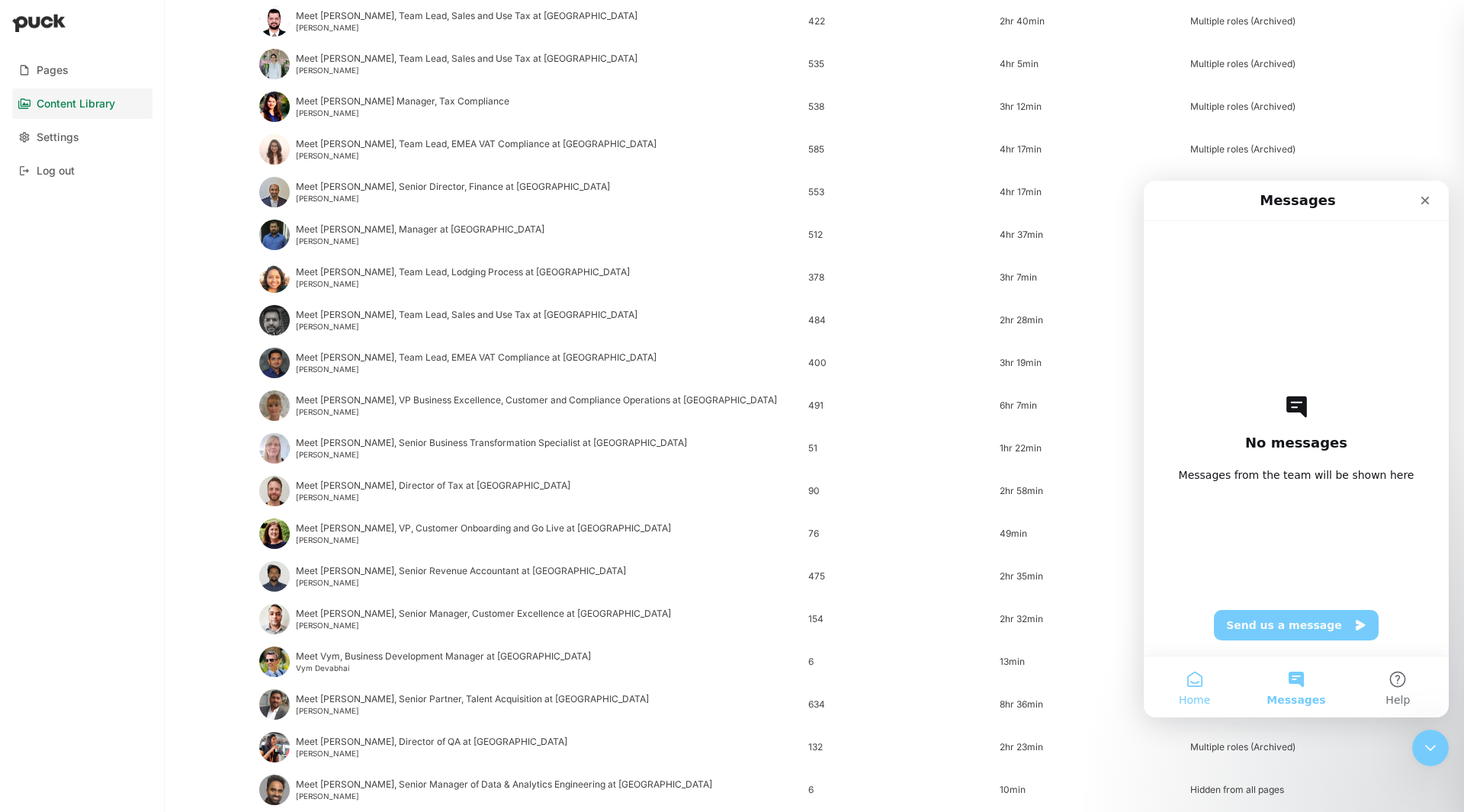
click at [1200, 687] on button "Home" at bounding box center [1195, 687] width 102 height 61
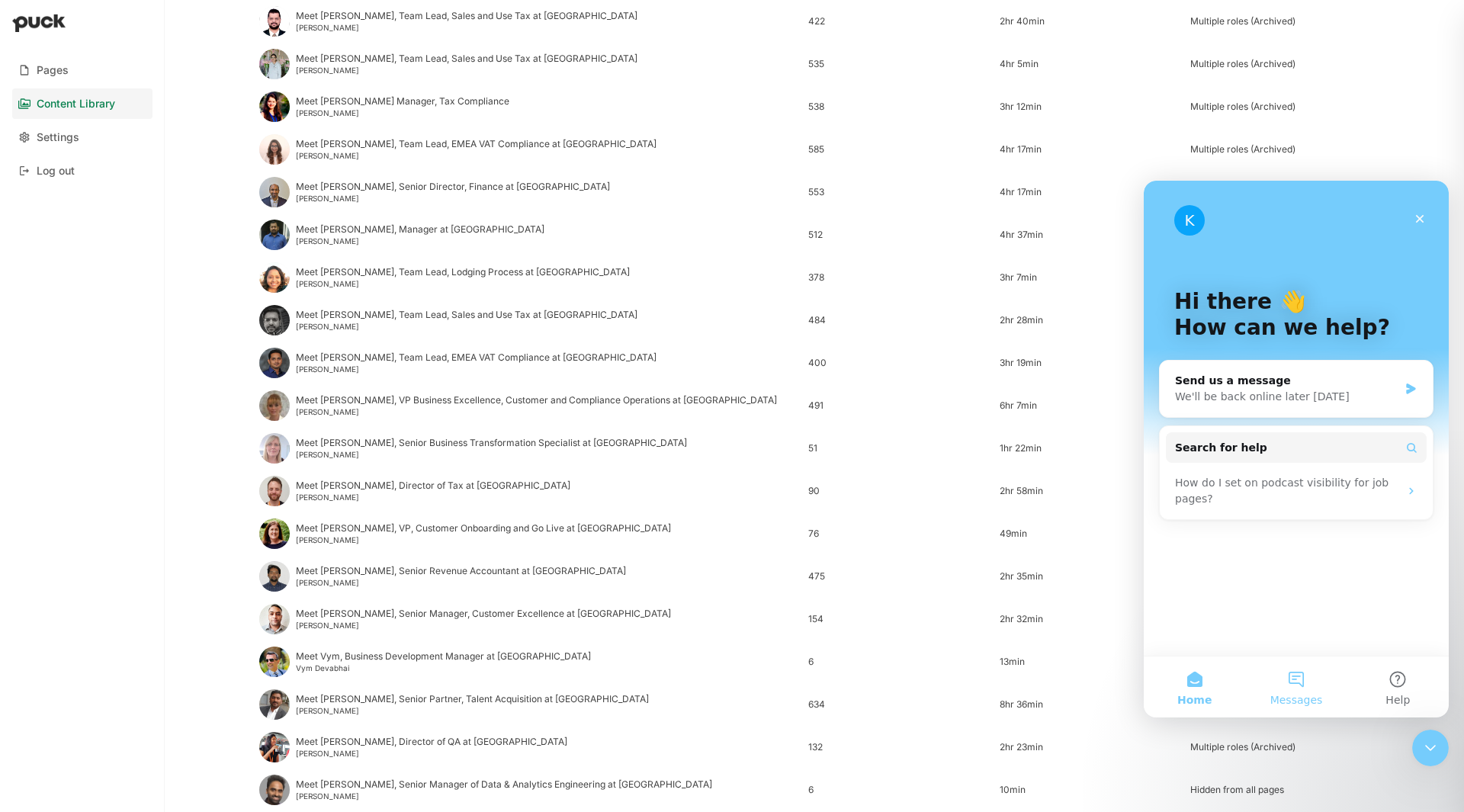
click at [1286, 686] on button "Messages" at bounding box center [1296, 687] width 102 height 61
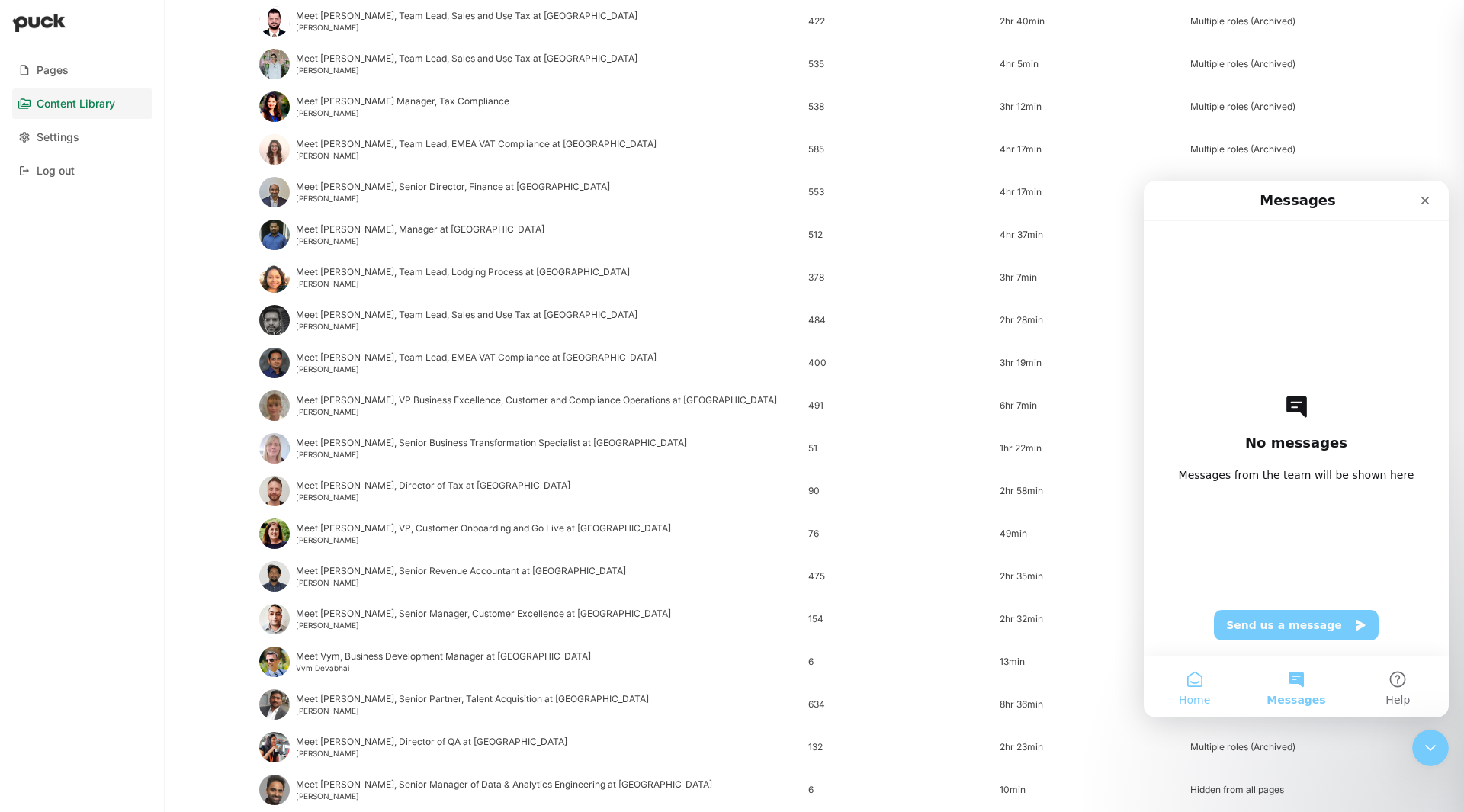
click at [1201, 682] on button "Home" at bounding box center [1195, 687] width 102 height 61
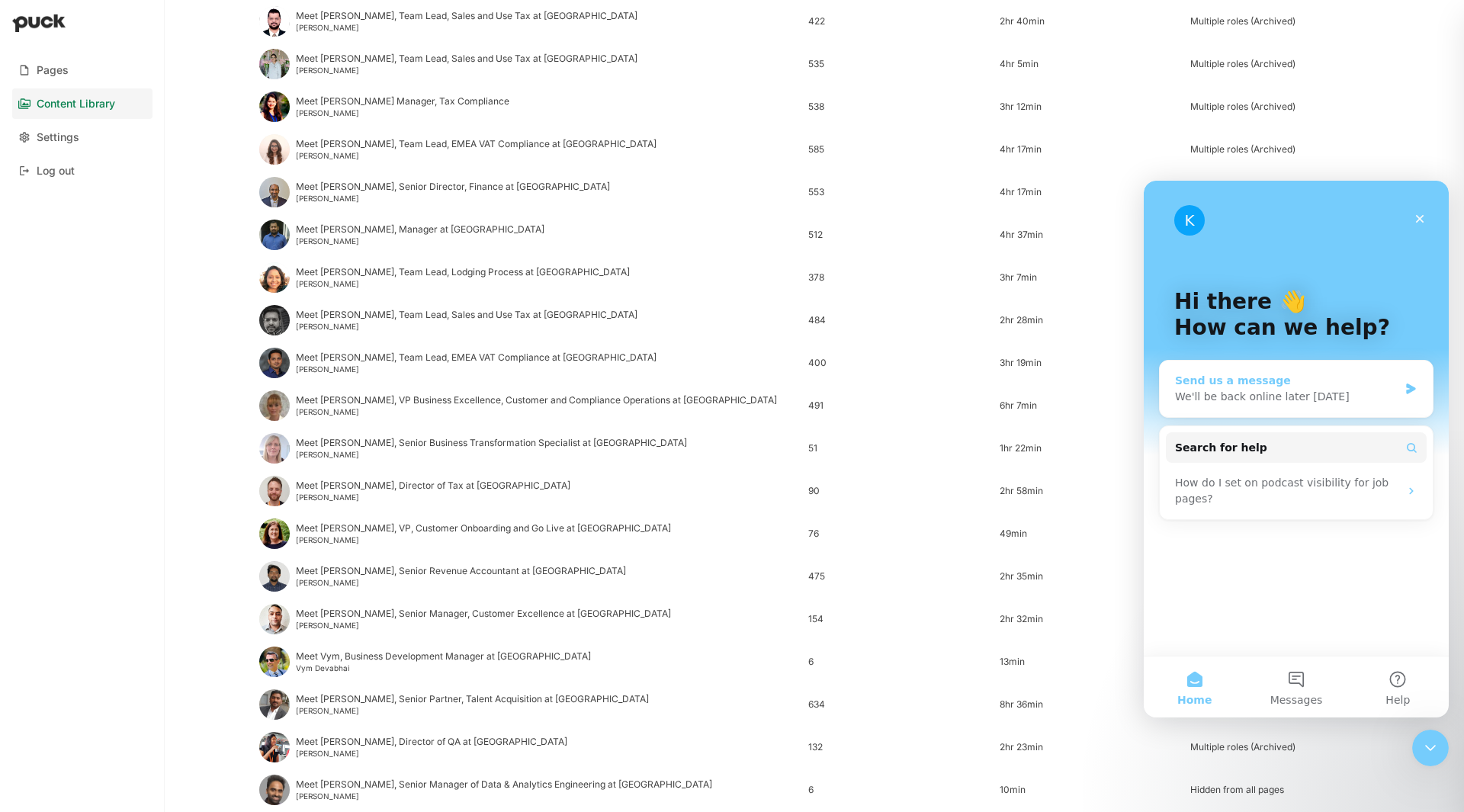
click at [1259, 395] on div "We'll be back online later [DATE]" at bounding box center [1287, 396] width 223 height 16
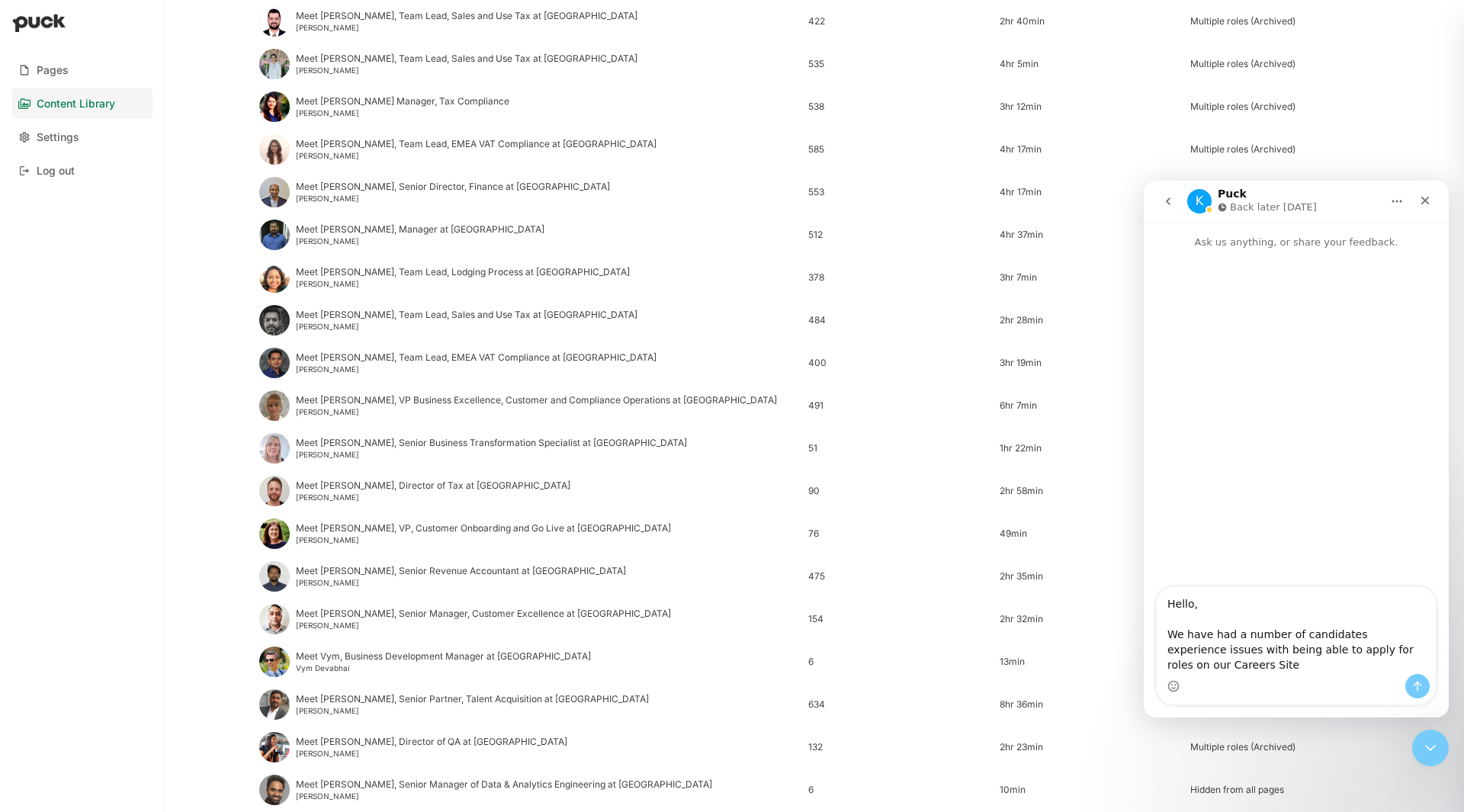
click at [1392, 651] on textarea "Hello, We have had a number of candidates experience issues with being able to …" at bounding box center [1296, 630] width 279 height 87
click at [1361, 651] on textarea "Hello, We have had a number of candidates experience issues with being able to …" at bounding box center [1296, 630] width 279 height 87
click at [1246, 660] on textarea "Hello, We have had a number of candidates experience issues with being able to …" at bounding box center [1296, 630] width 279 height 87
click at [1229, 662] on textarea "Hello, We have had a number of candidates experience issues with being able to …" at bounding box center [1296, 630] width 279 height 87
drag, startPoint x: 1253, startPoint y: 662, endPoint x: 1274, endPoint y: 663, distance: 21.0
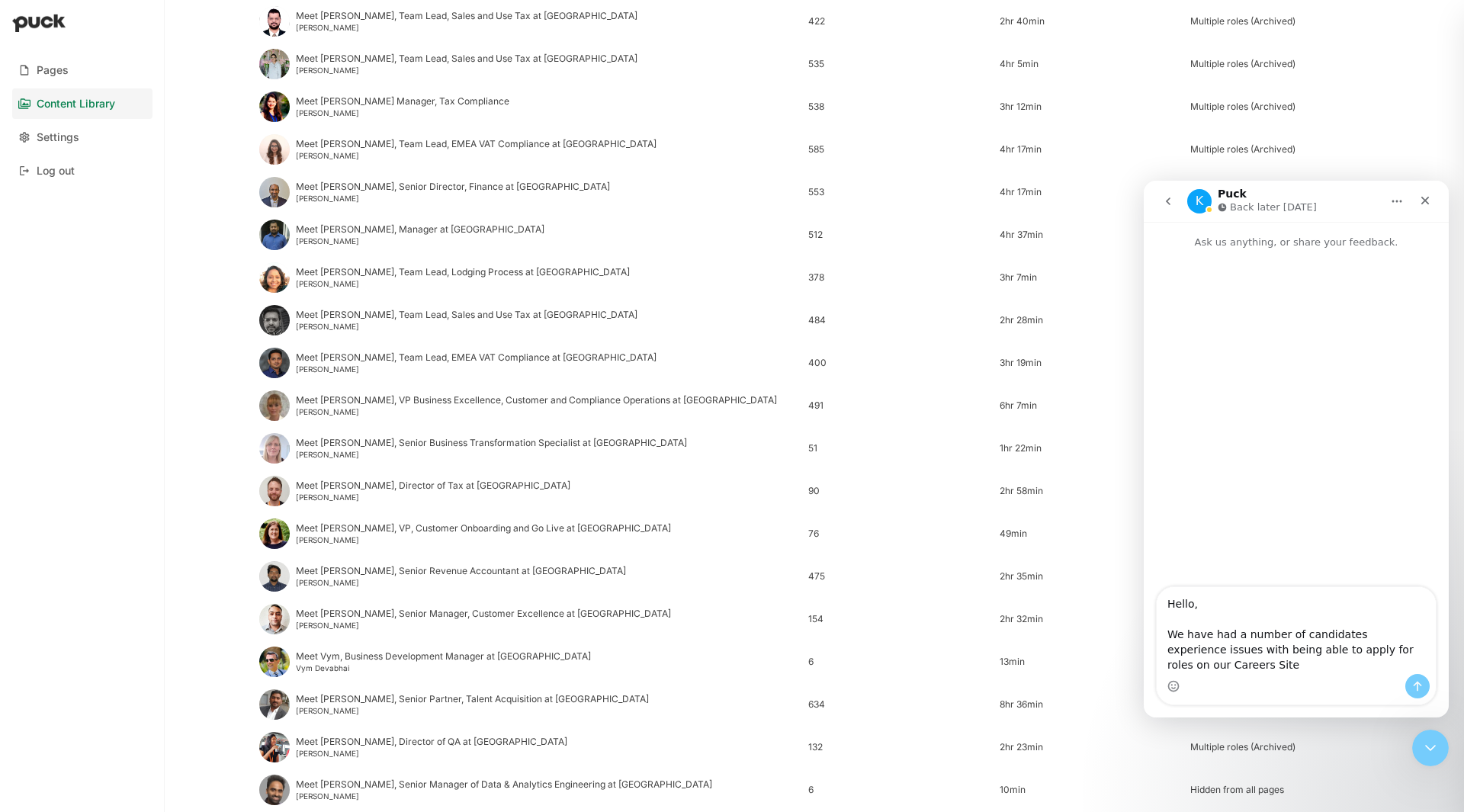
click at [1254, 662] on textarea "Hello, We have had a number of candidates experience issues with being able to …" at bounding box center [1296, 630] width 279 height 87
click at [1285, 665] on textarea "Hello, We have had a number of candidates experience issues with being able to …" at bounding box center [1296, 630] width 279 height 87
click at [1300, 665] on textarea "Hello, We have had a number of candidates experience issues with being able to …" at bounding box center [1296, 630] width 279 height 87
drag, startPoint x: 1340, startPoint y: 665, endPoint x: 1307, endPoint y: 651, distance: 35.8
click at [1302, 649] on textarea "Hello, We have had a number of candidates experience issues with being able to …" at bounding box center [1296, 630] width 279 height 87
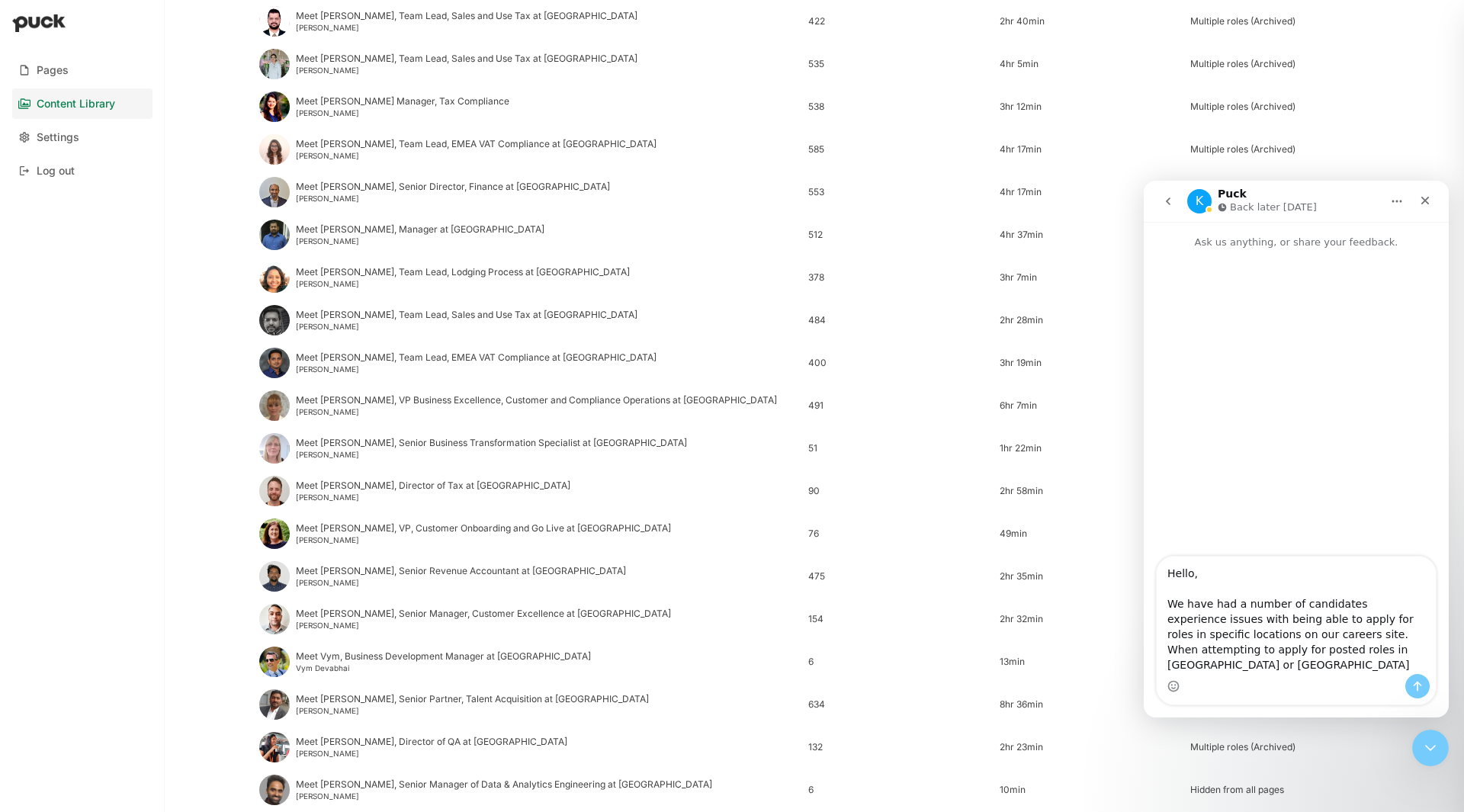
drag, startPoint x: 1340, startPoint y: 664, endPoint x: 1292, endPoint y: 646, distance: 51.3
click at [1292, 646] on textarea "Hello, We have had a number of candidates experience issues with being able to …" at bounding box center [1296, 615] width 279 height 117
click at [1293, 646] on textarea "Hello, We have had a number of candidates experience issues with being able to …" at bounding box center [1296, 615] width 279 height 117
drag, startPoint x: 1330, startPoint y: 660, endPoint x: 1283, endPoint y: 652, distance: 47.7
click at [1283, 652] on textarea "Hello, We have had a number of candidates experience issues with being able to …" at bounding box center [1296, 615] width 279 height 117
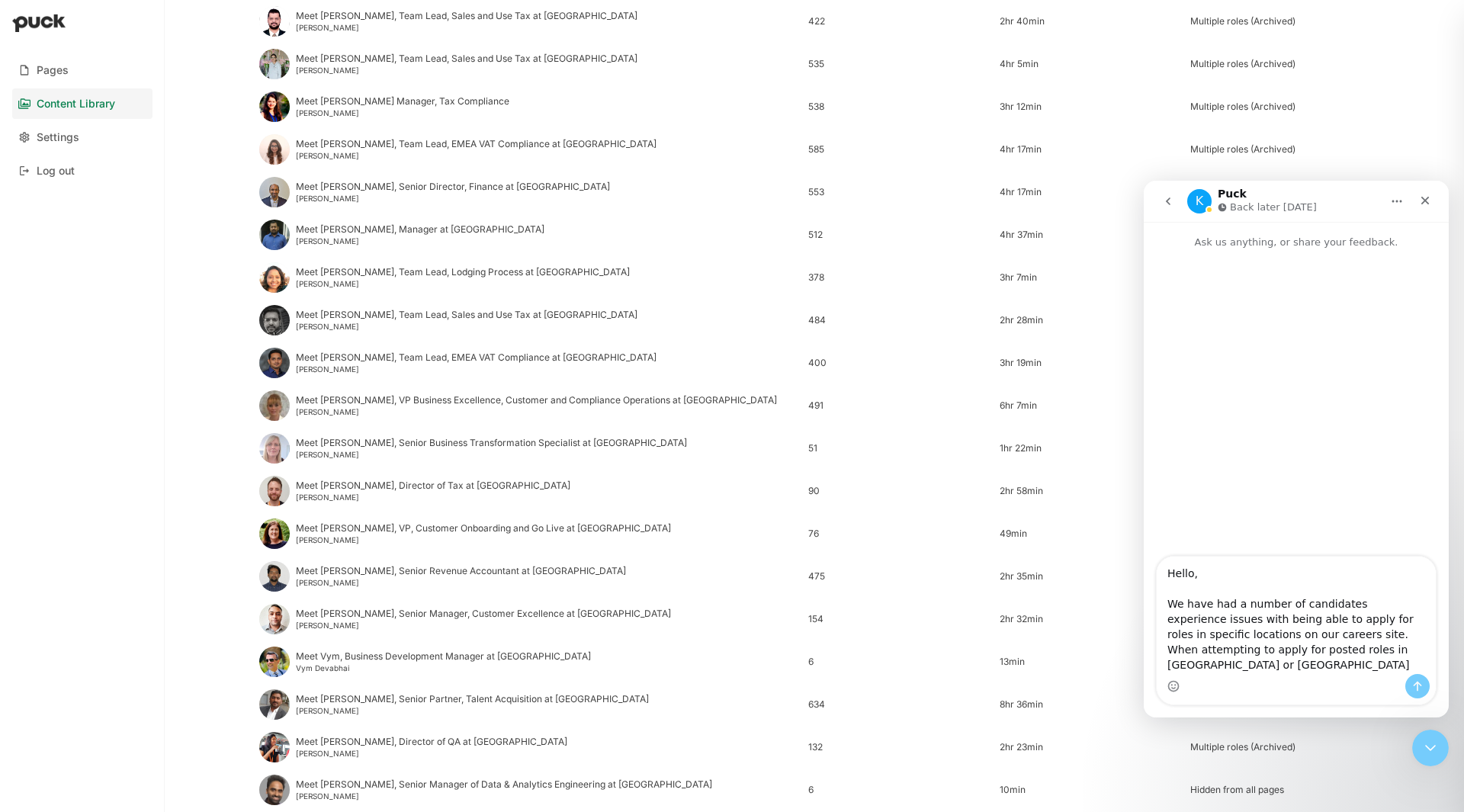
click at [1290, 651] on textarea "Hello, We have had a number of candidates experience issues with being able to …" at bounding box center [1296, 615] width 279 height 117
click at [1371, 641] on textarea "Hello, We have had a number of candidates experience issues with being able to …" at bounding box center [1296, 615] width 279 height 117
drag, startPoint x: 1425, startPoint y: 637, endPoint x: 1339, endPoint y: 634, distance: 86.1
click at [1339, 634] on textarea "Hello, We have had a number of candidates experience issues with being able to …" at bounding box center [1296, 615] width 279 height 117
click at [1304, 633] on textarea "Hello, We have had a number of candidates experience issues with being able to …" at bounding box center [1296, 614] width 279 height 121
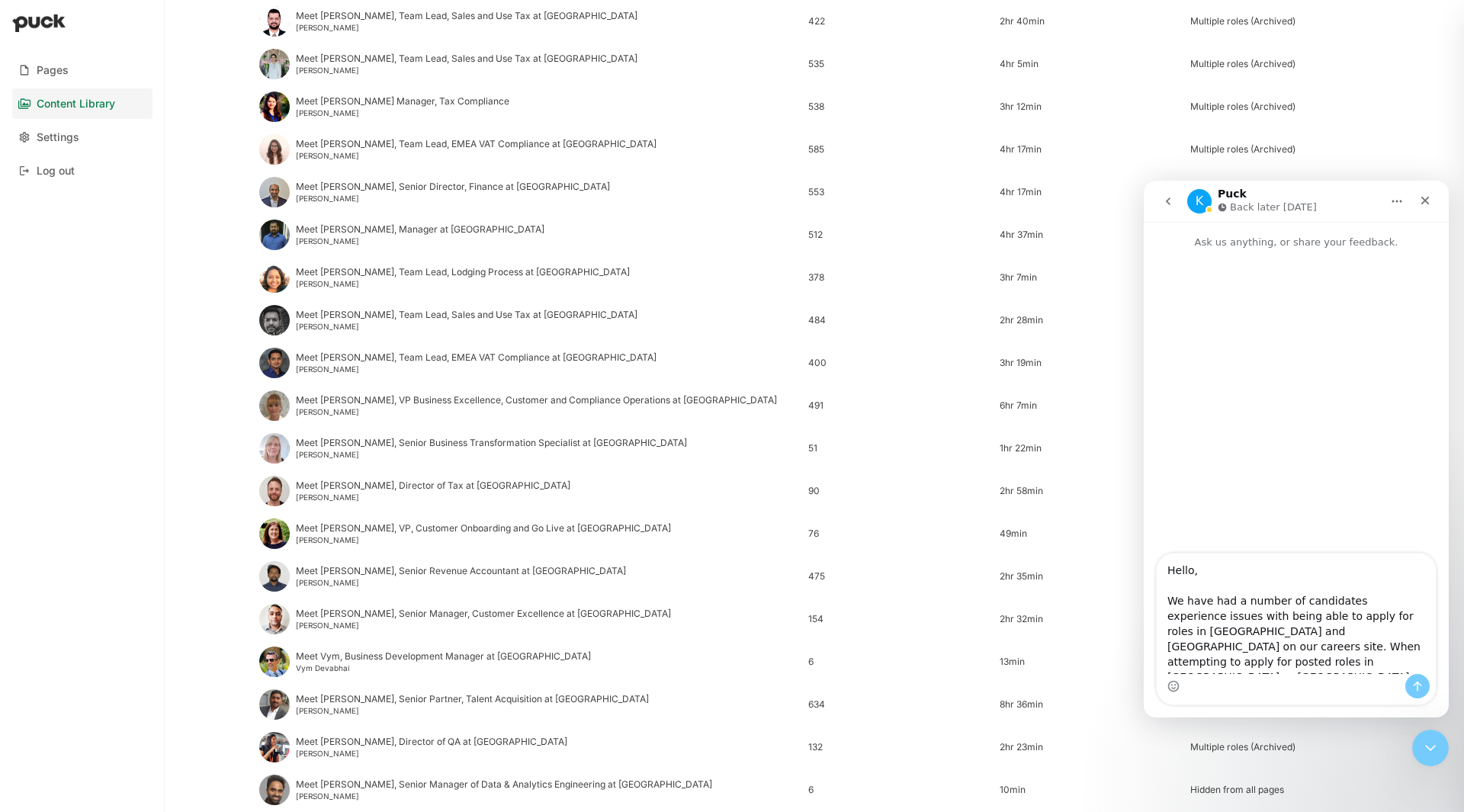
click at [1342, 660] on textarea "Hello, We have had a number of candidates experience issues with being able to …" at bounding box center [1296, 614] width 279 height 121
drag, startPoint x: 1342, startPoint y: 660, endPoint x: 1294, endPoint y: 650, distance: 49.0
click at [1294, 650] on textarea "Hello, We have had a number of candidates experience issues with being able to …" at bounding box center [1296, 614] width 279 height 121
type textarea "Hello, We have had a number of candidates experience issues with being able to …"
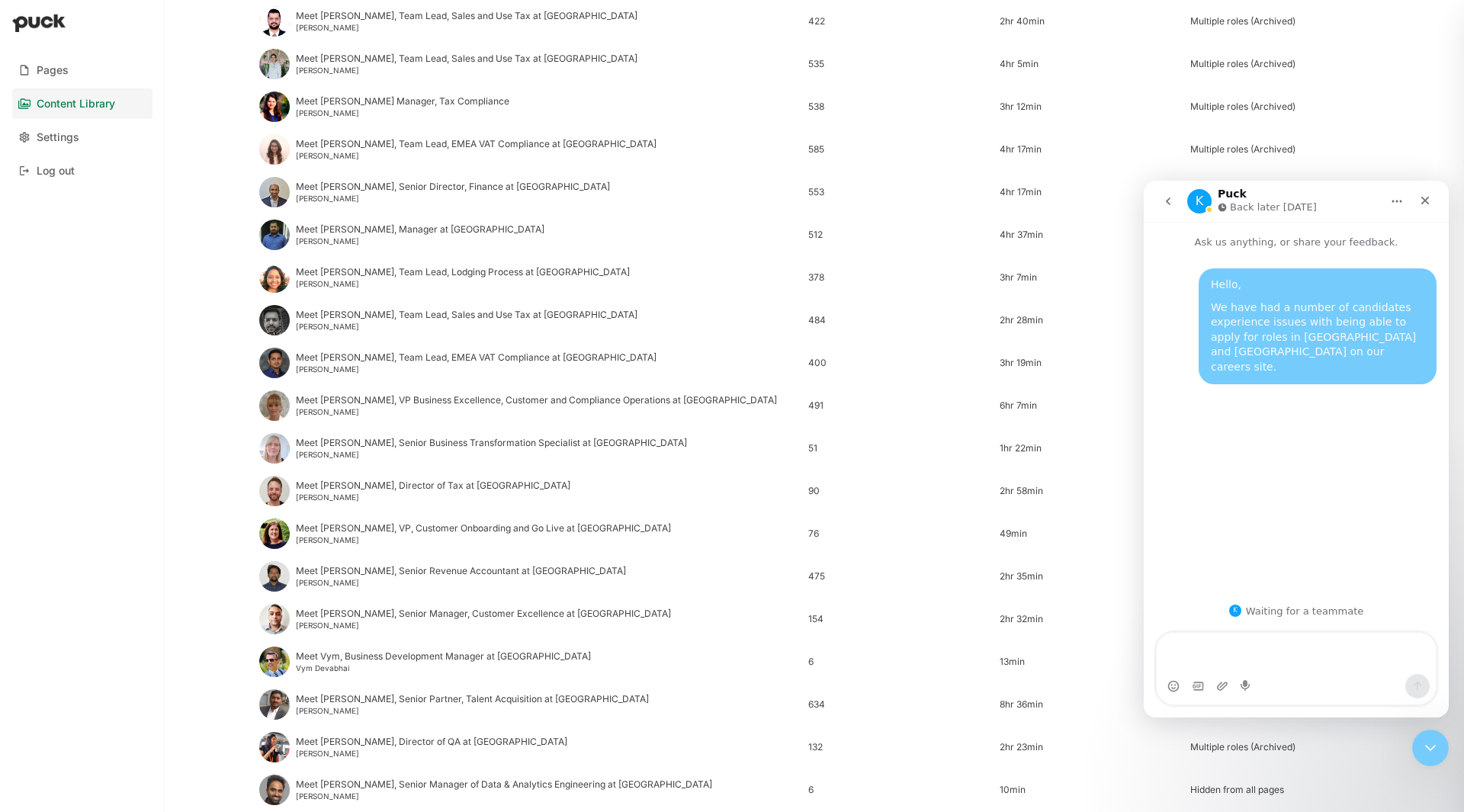
click at [1359, 341] on div "We have had a number of candidates experience issues with being able to apply f…" at bounding box center [1318, 338] width 213 height 75
click at [1263, 668] on textarea "Message…" at bounding box center [1296, 653] width 279 height 41
drag, startPoint x: 1433, startPoint y: 648, endPoint x: 1419, endPoint y: 647, distance: 14.0
click at [1419, 647] on textarea "I've tested and when you click apply you get redirected back to the main career…" at bounding box center [1296, 653] width 279 height 41
click at [1386, 648] on textarea "I've tested and when you click apply you get redirected back to the main career…" at bounding box center [1296, 653] width 279 height 41
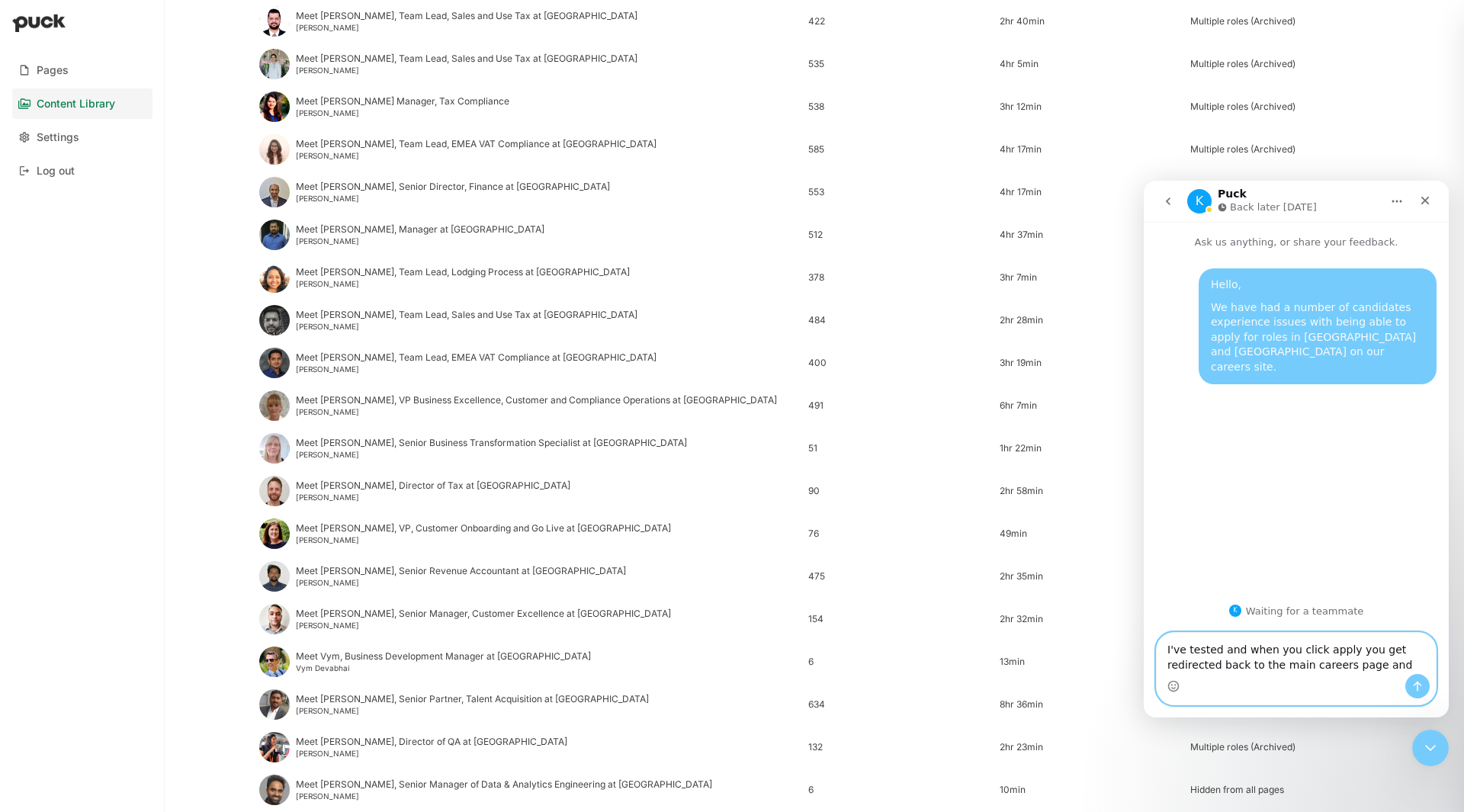
drag, startPoint x: 1372, startPoint y: 648, endPoint x: 1362, endPoint y: 649, distance: 10.0
click at [1371, 648] on textarea "I've tested and when you click apply you get redirected back to the main career…" at bounding box center [1296, 653] width 279 height 41
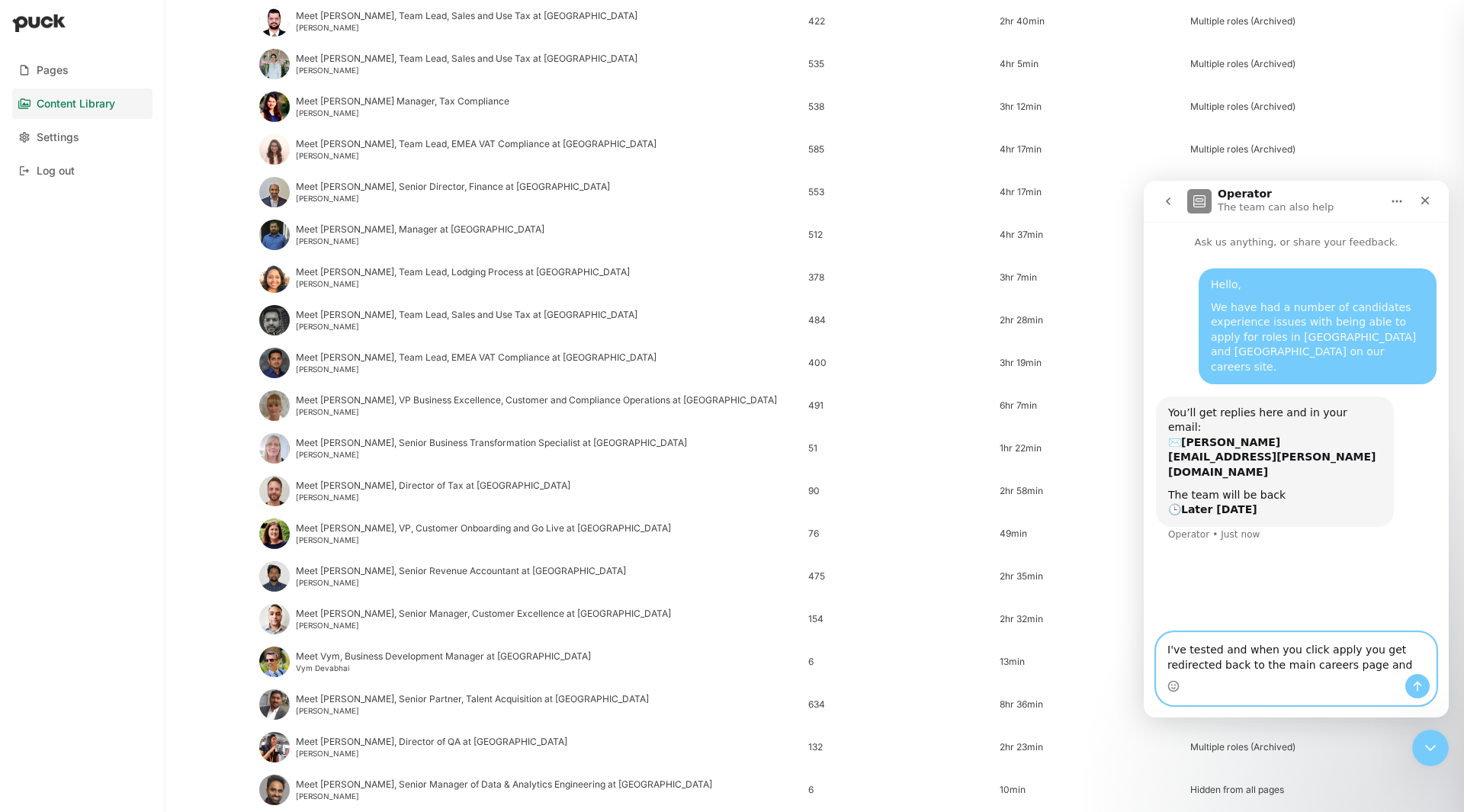
click at [1359, 651] on textarea "I've tested and when you click apply you get redirected back to the main career…" at bounding box center [1296, 653] width 279 height 41
click at [1340, 669] on textarea "I've tested and when you click apply you redirected back to the main careers pa…" at bounding box center [1296, 653] width 279 height 41
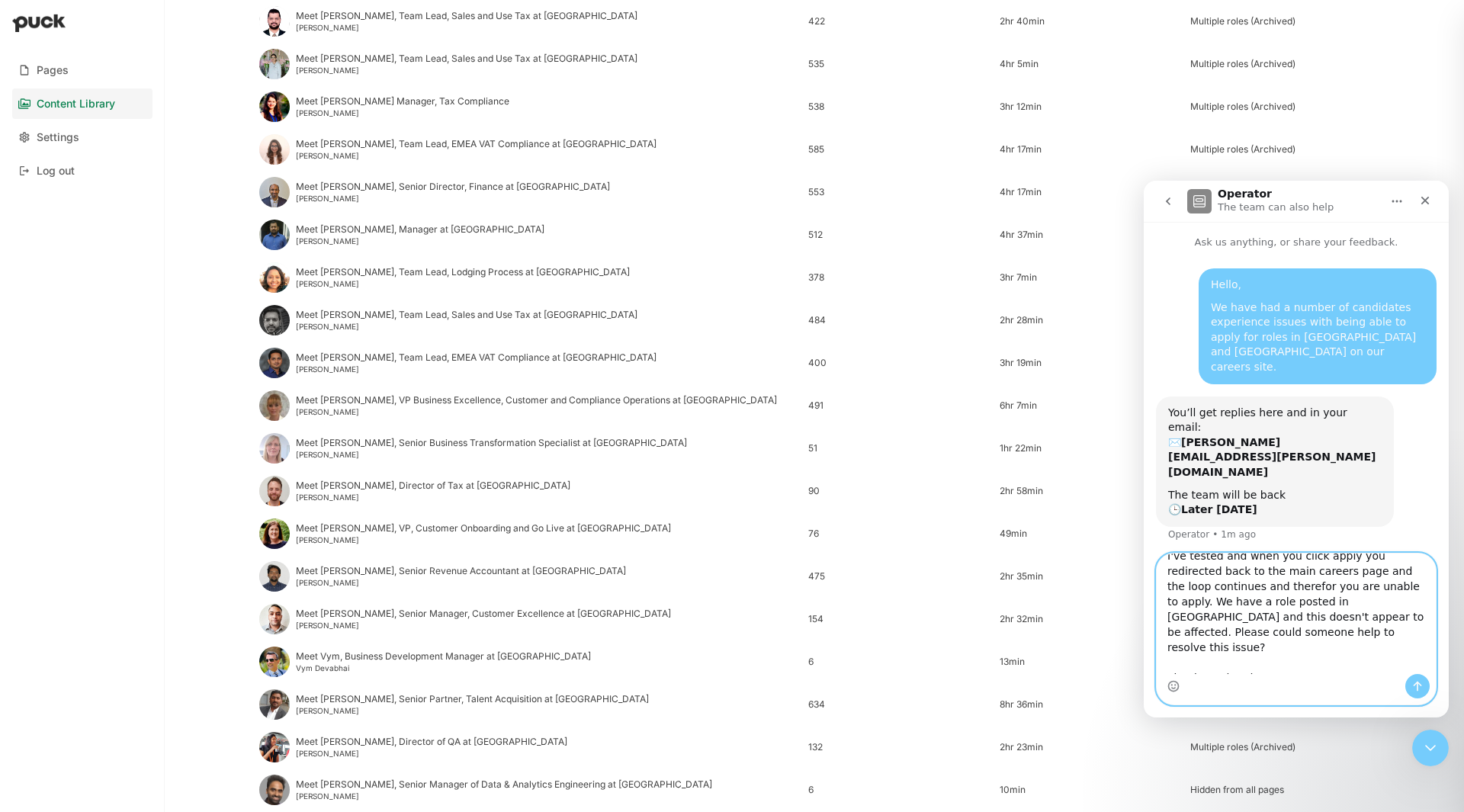
scroll to position [0, 0]
type textarea "I've tested and when you click apply you redirected back to the main careers pa…"
click at [1421, 679] on button "Send a message…" at bounding box center [1417, 686] width 25 height 25
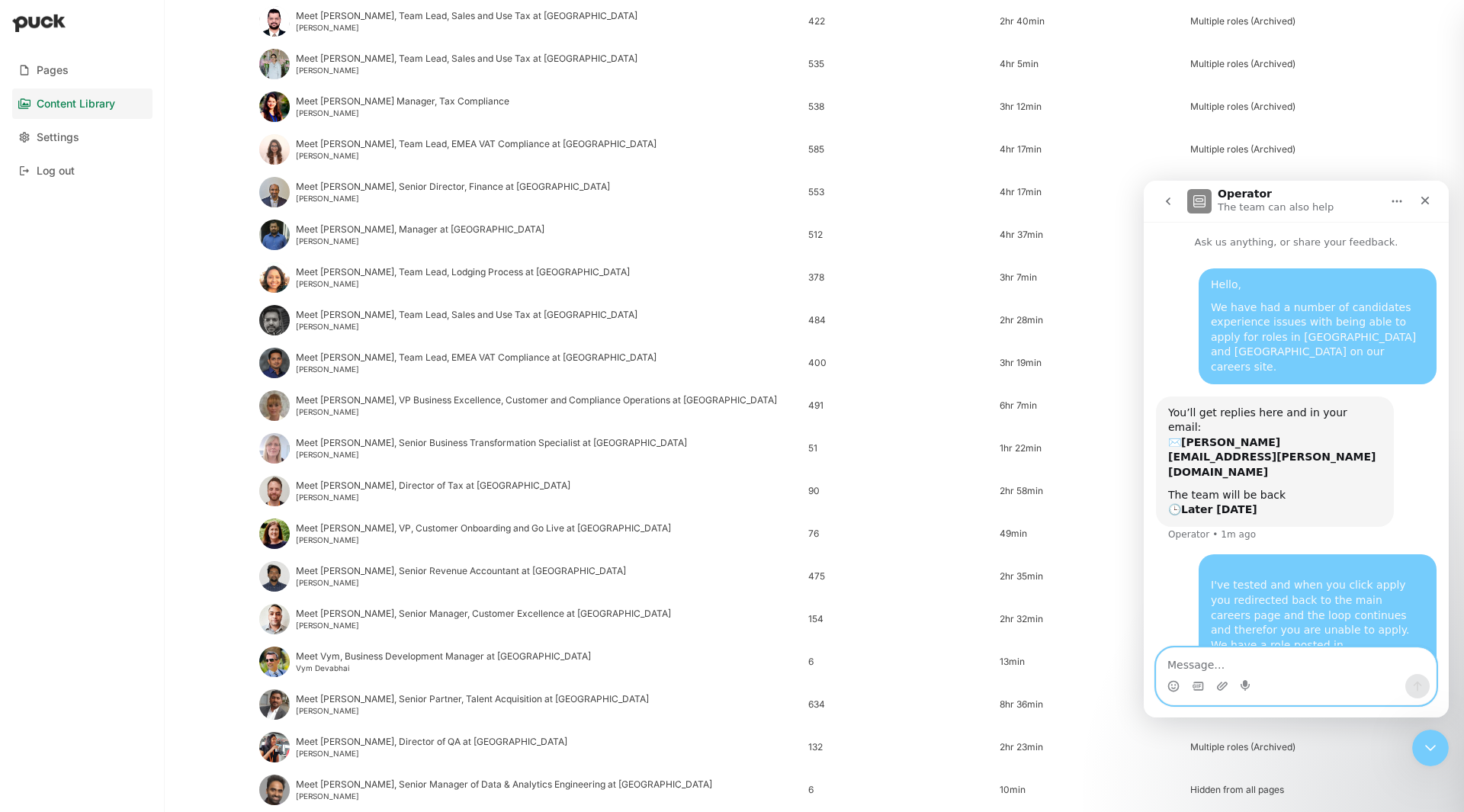
scroll to position [38, 0]
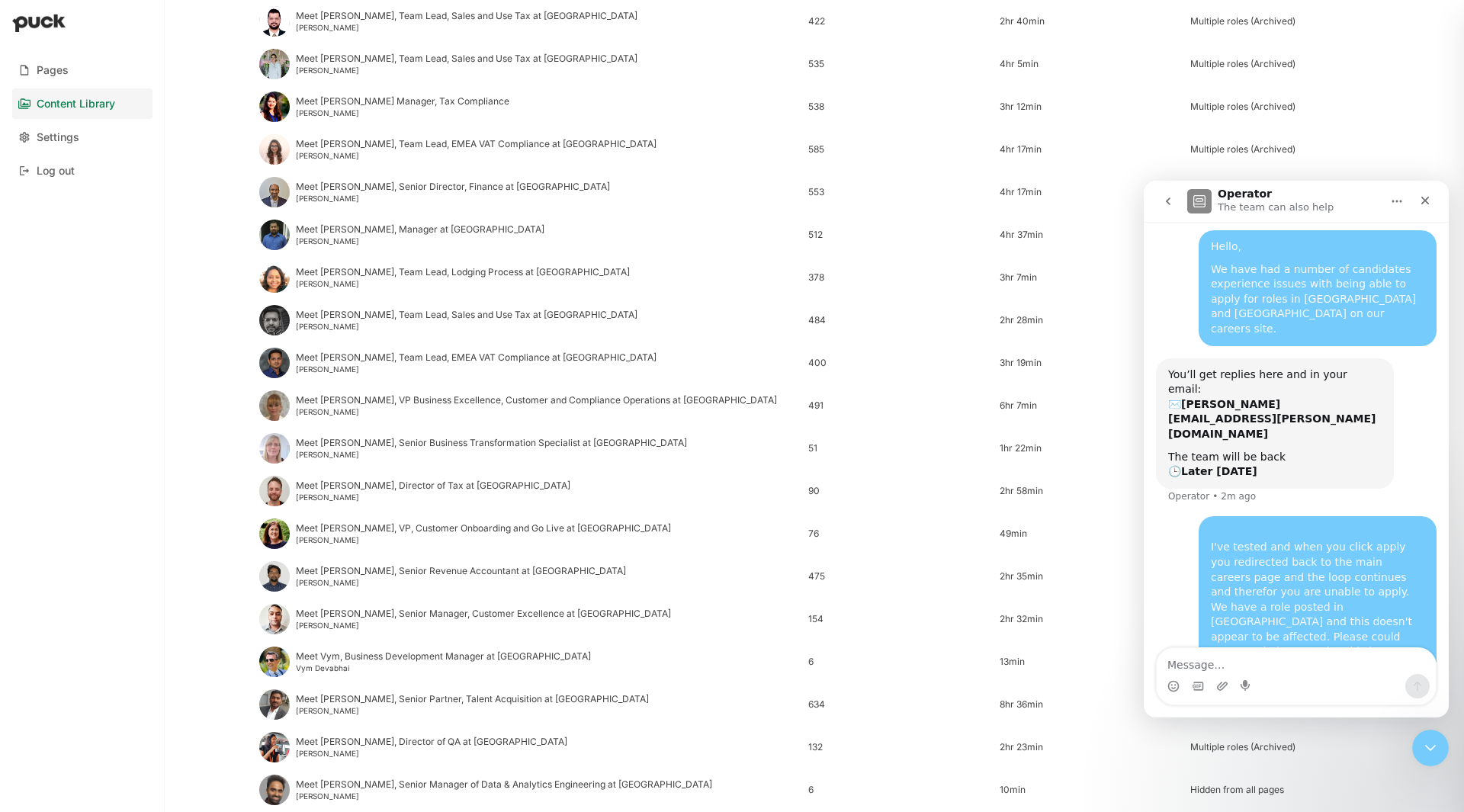
click at [1172, 200] on icon "go back" at bounding box center [1168, 200] width 12 height 12
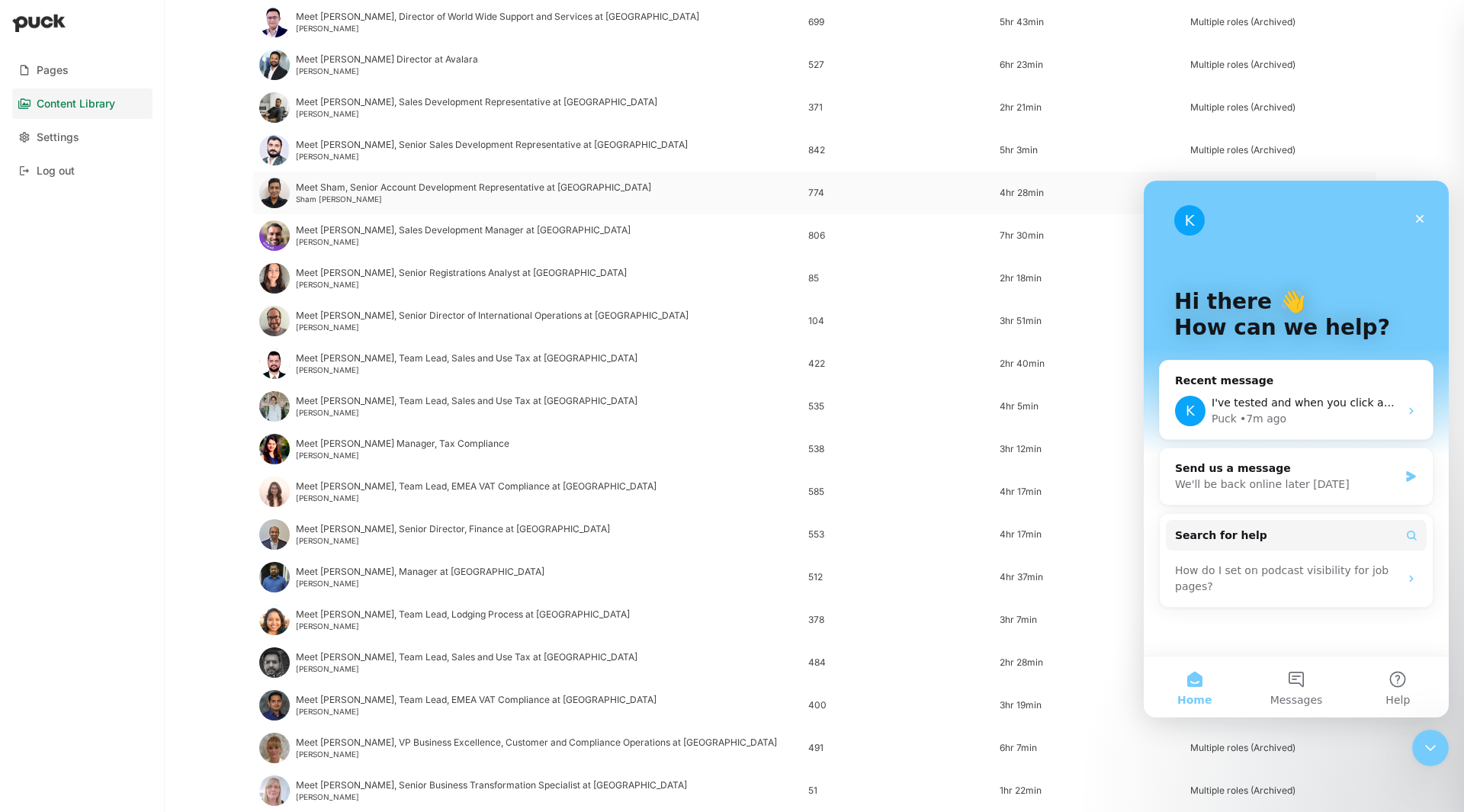
scroll to position [610, 0]
